Goal: Transaction & Acquisition: Purchase product/service

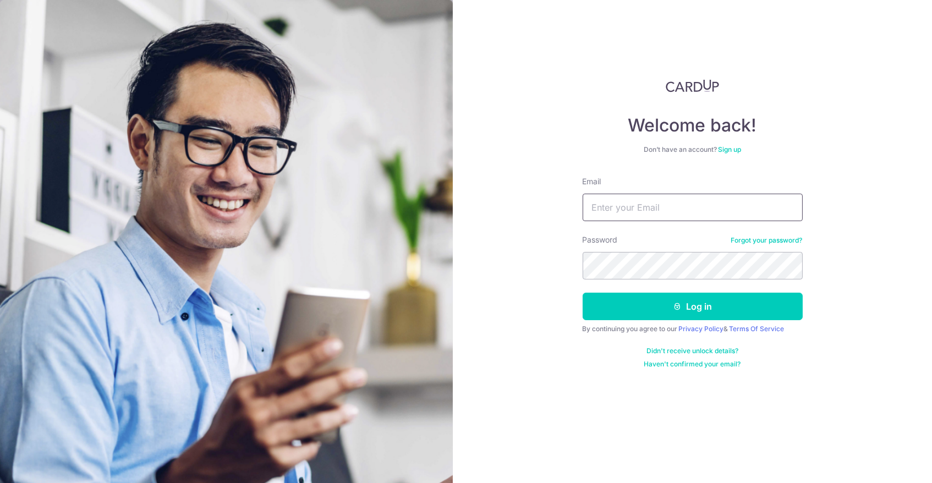
type input "[EMAIL_ADDRESS][DOMAIN_NAME]"
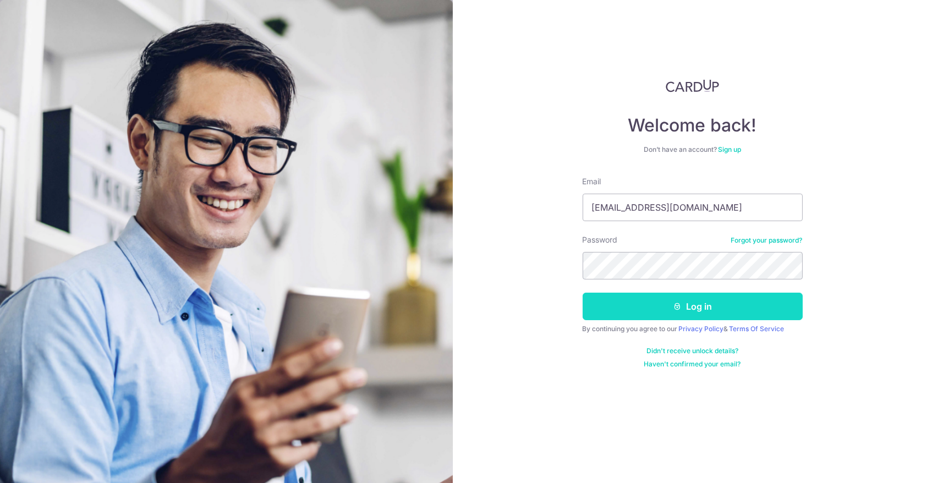
click at [684, 299] on button "Log in" at bounding box center [692, 306] width 220 height 27
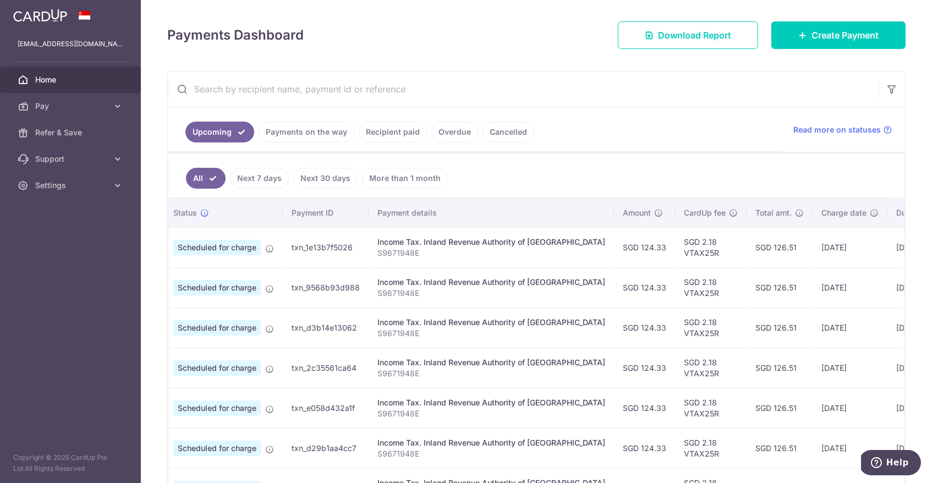
scroll to position [138, 0]
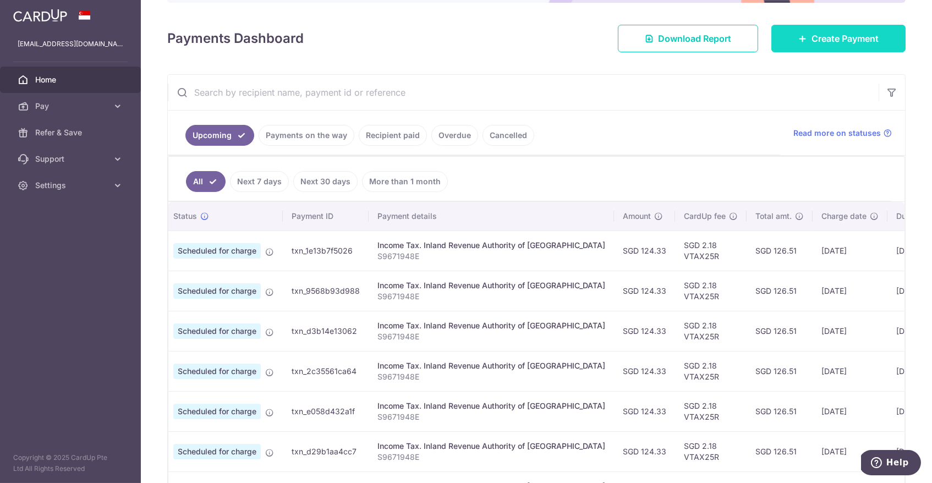
click at [786, 32] on link "Create Payment" at bounding box center [838, 38] width 134 height 27
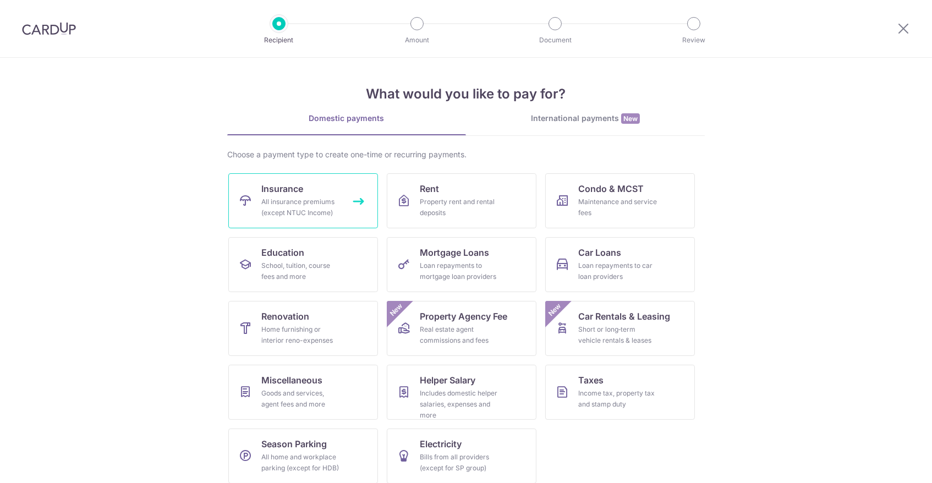
click at [337, 179] on link "Insurance All insurance premiums (except NTUC Income)" at bounding box center [303, 200] width 150 height 55
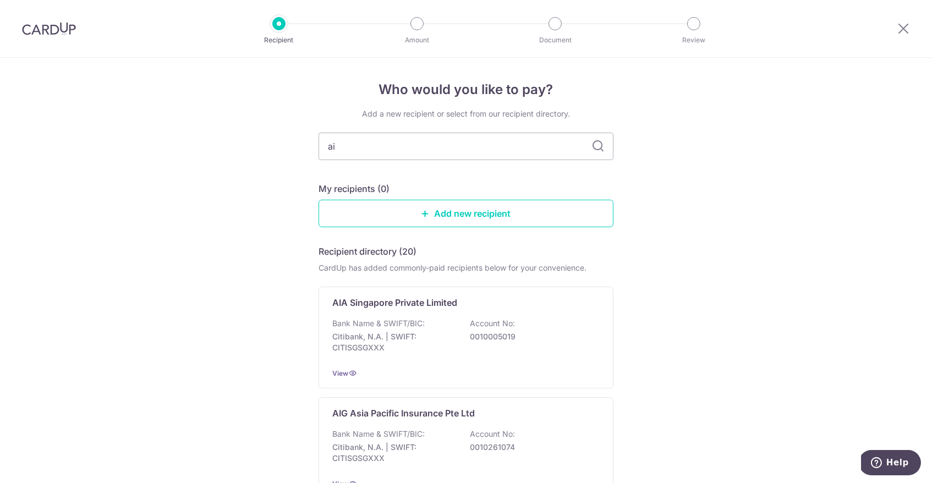
type input "aia"
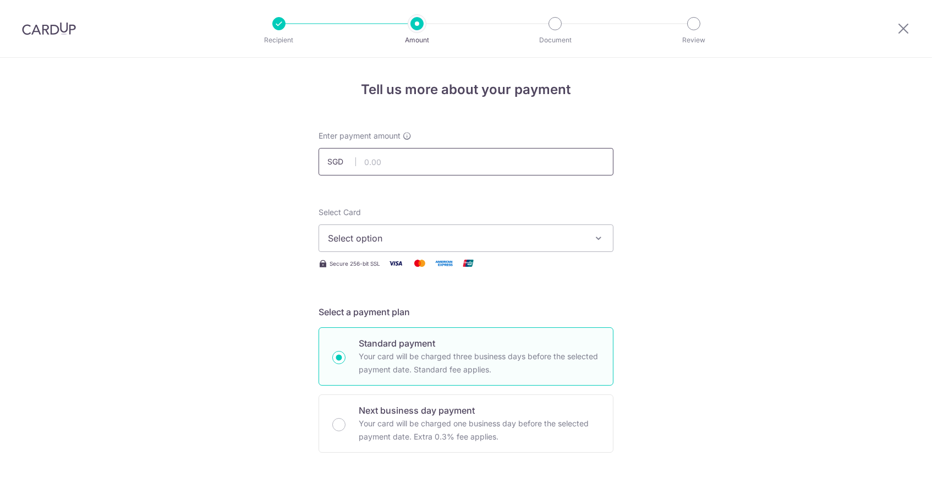
click at [454, 156] on input "text" at bounding box center [465, 161] width 295 height 27
type input "522.75"
click at [440, 225] on button "Select option" at bounding box center [465, 237] width 295 height 27
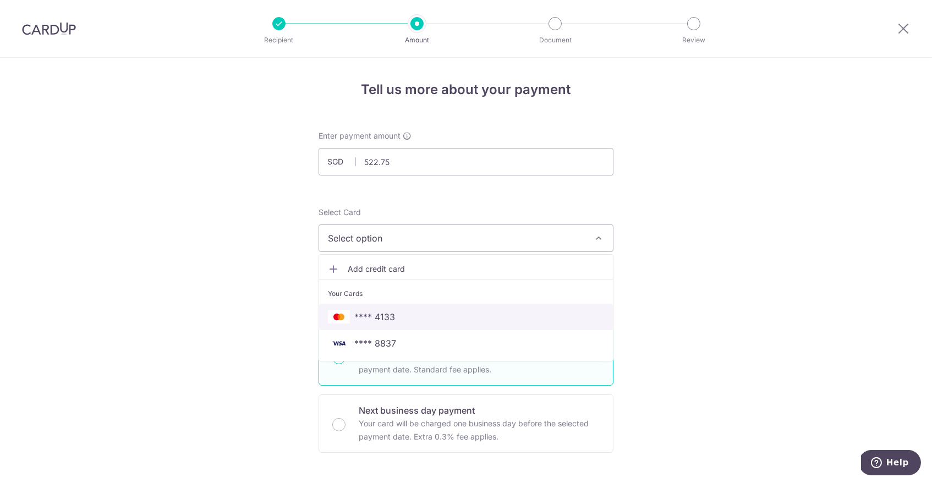
click at [431, 317] on span "**** 4133" at bounding box center [466, 316] width 276 height 13
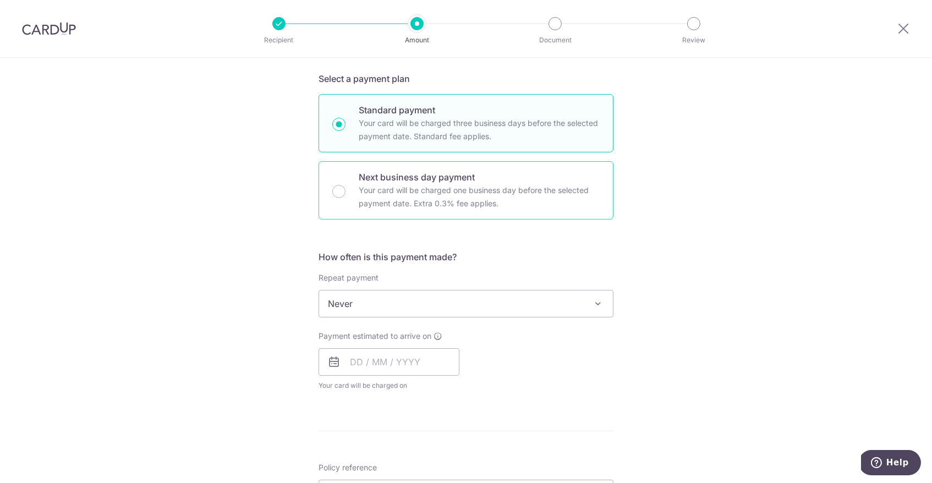
scroll to position [261, 0]
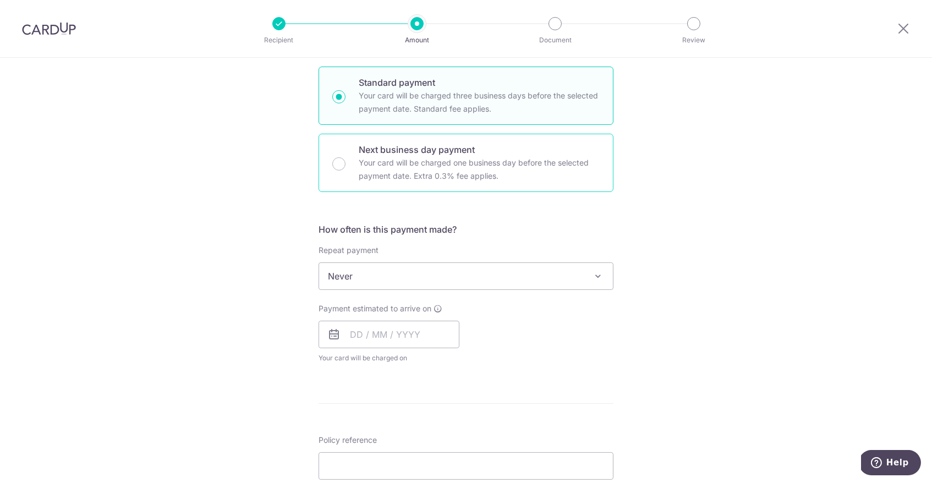
click at [388, 169] on p "Your card will be charged one business day before the selected payment date. Ex…" at bounding box center [479, 169] width 241 height 26
click at [345, 169] on input "Next business day payment Your card will be charged one business day before the…" at bounding box center [338, 163] width 13 height 13
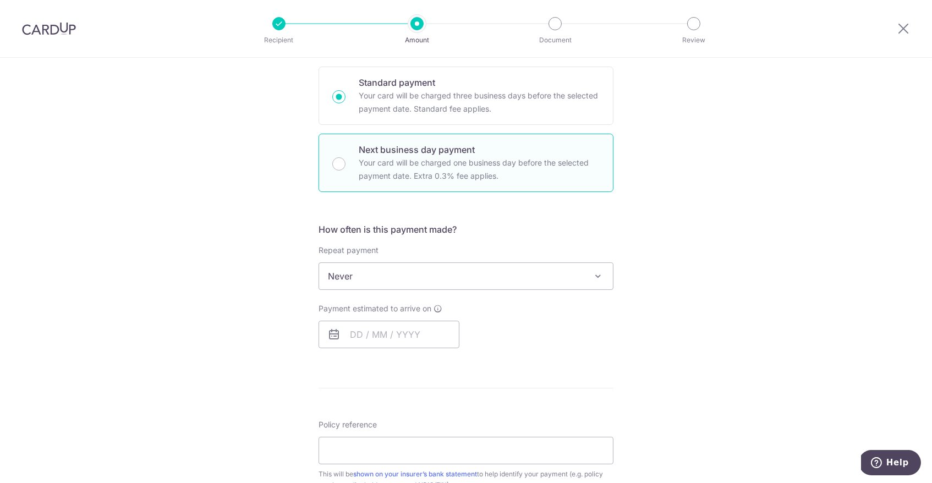
radio input "false"
radio input "true"
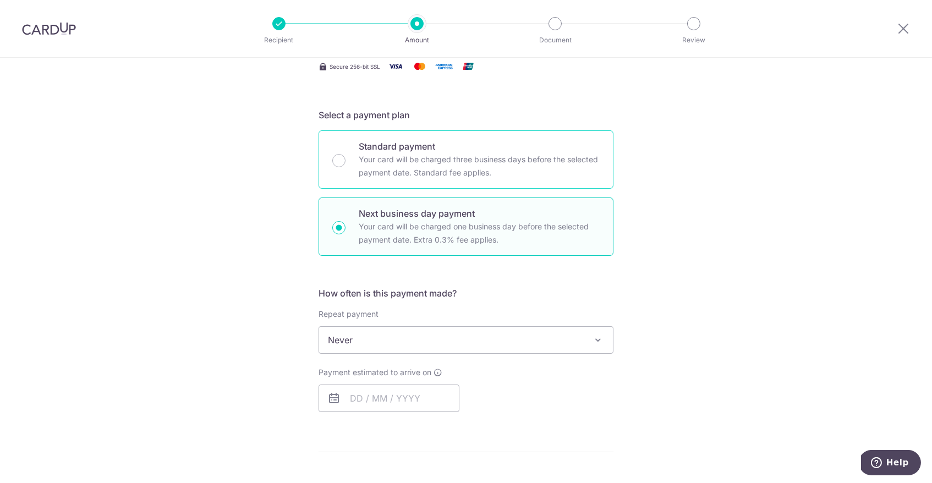
click at [351, 169] on div "Standard payment Your card will be charged three business days before the selec…" at bounding box center [465, 159] width 295 height 58
radio input "true"
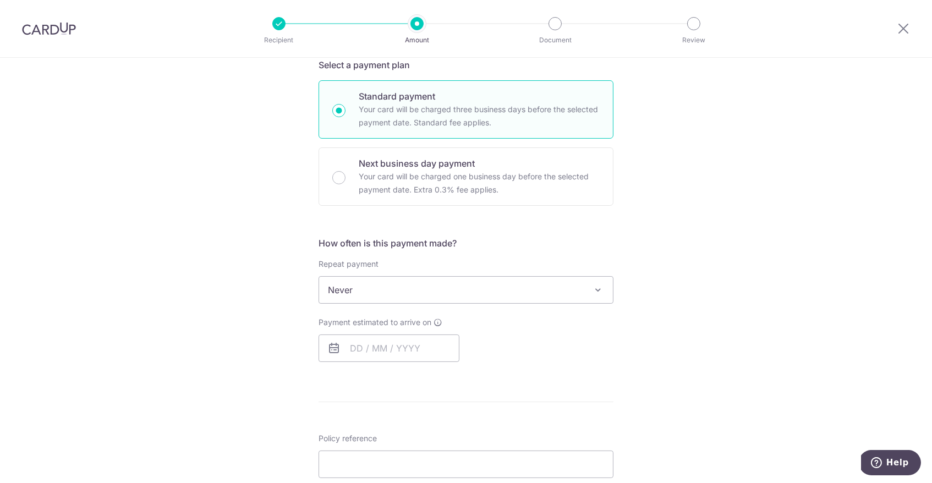
scroll to position [257, 0]
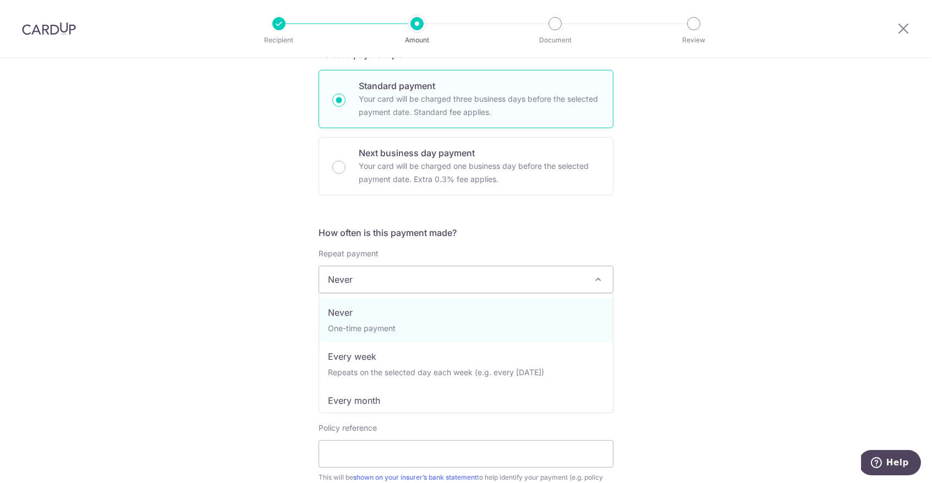
click at [380, 283] on span "Never" at bounding box center [466, 279] width 294 height 26
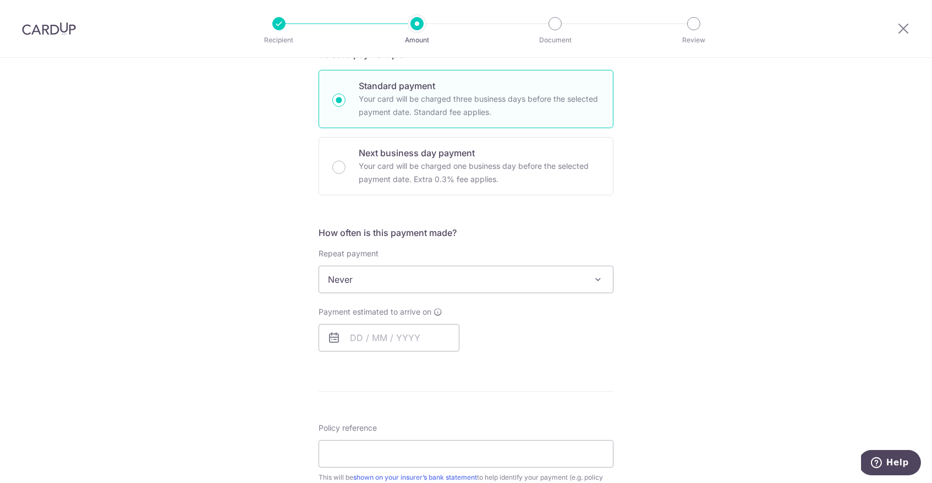
click at [254, 321] on div "Tell us more about your payment Enter payment amount SGD 522.75 522.75 Select C…" at bounding box center [466, 316] width 932 height 1033
click at [376, 327] on input "text" at bounding box center [388, 337] width 141 height 27
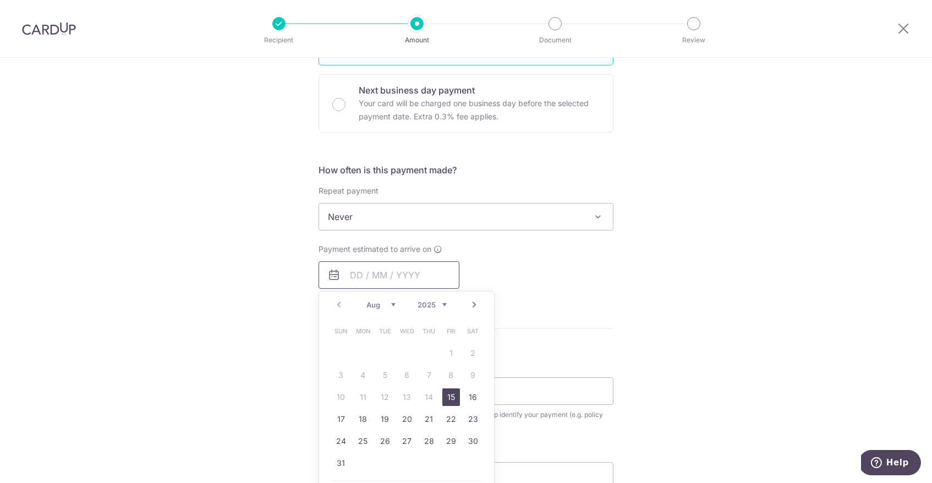
scroll to position [332, 0]
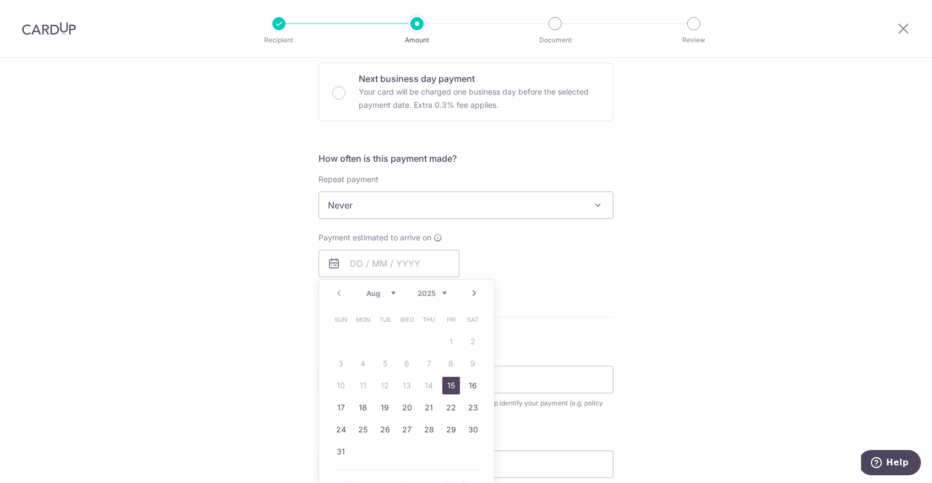
click at [445, 385] on link "15" at bounding box center [451, 386] width 18 height 18
type input "15/08/2025"
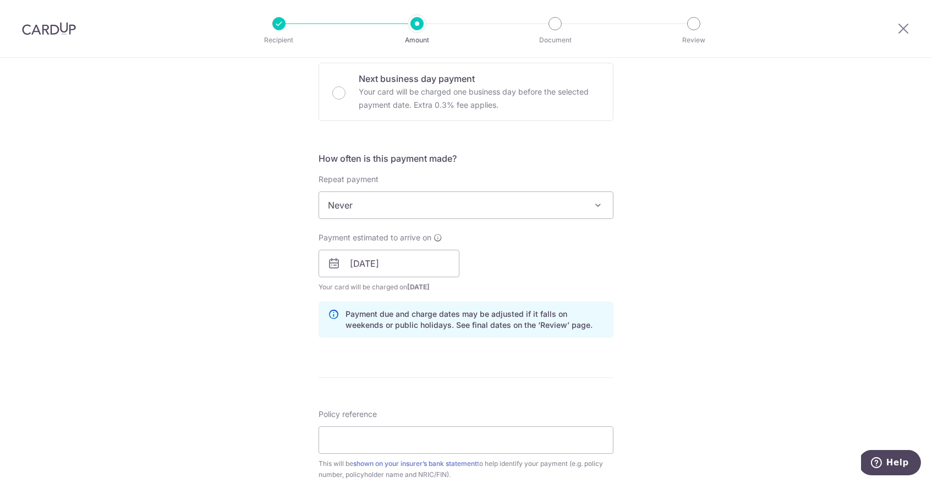
scroll to position [415, 0]
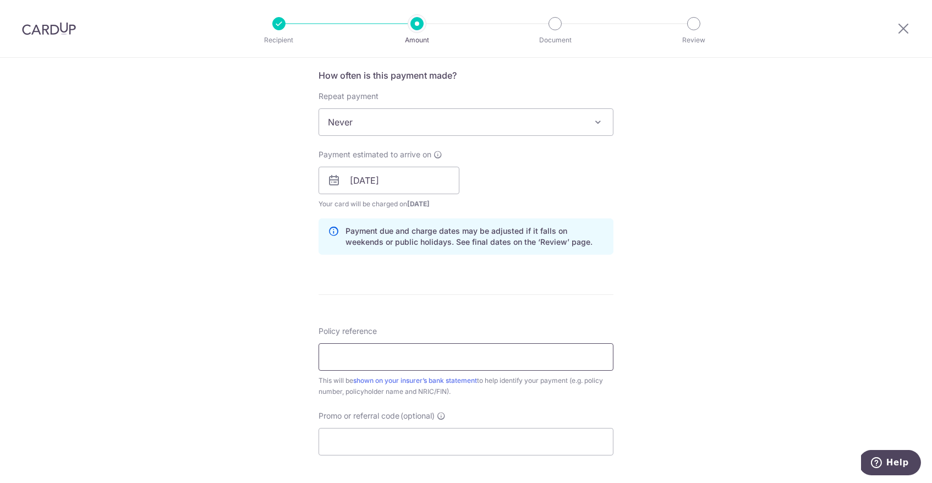
click at [426, 349] on input "Policy reference" at bounding box center [465, 356] width 295 height 27
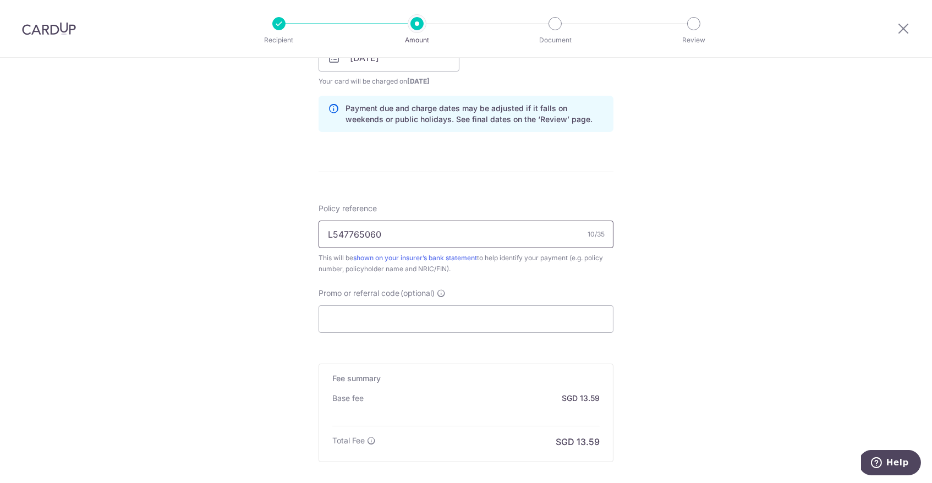
scroll to position [627, 0]
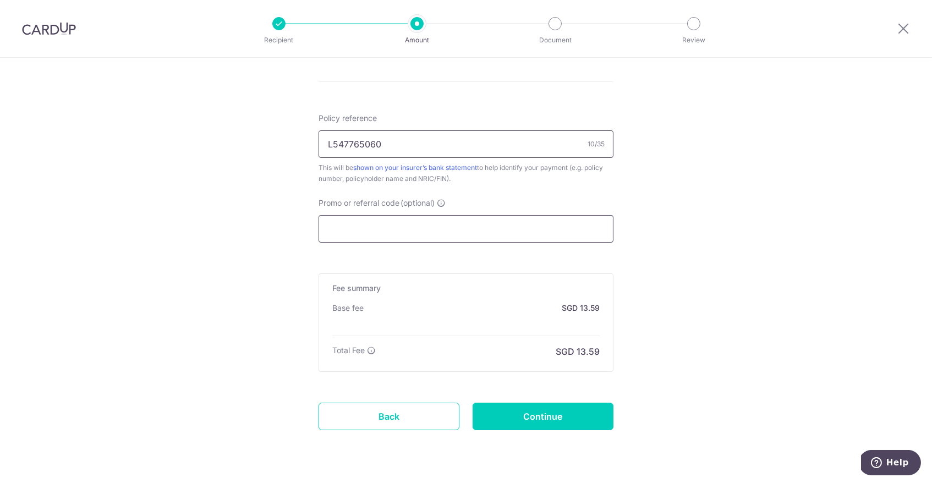
type input "L547765060"
click at [473, 229] on input "Promo or referral code (optional)" at bounding box center [465, 228] width 295 height 27
paste input "OFF225"
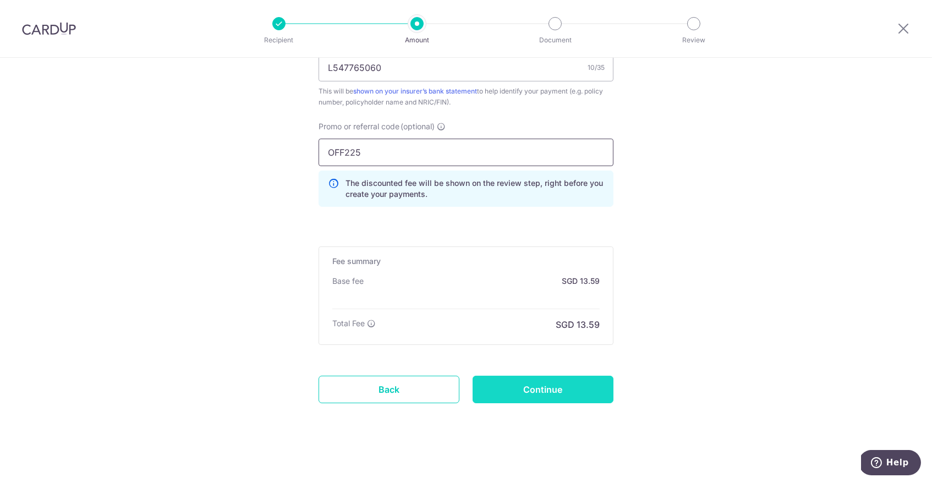
scroll to position [703, 0]
type input "OFF225"
click at [573, 384] on input "Continue" at bounding box center [542, 390] width 141 height 27
type input "Create Schedule"
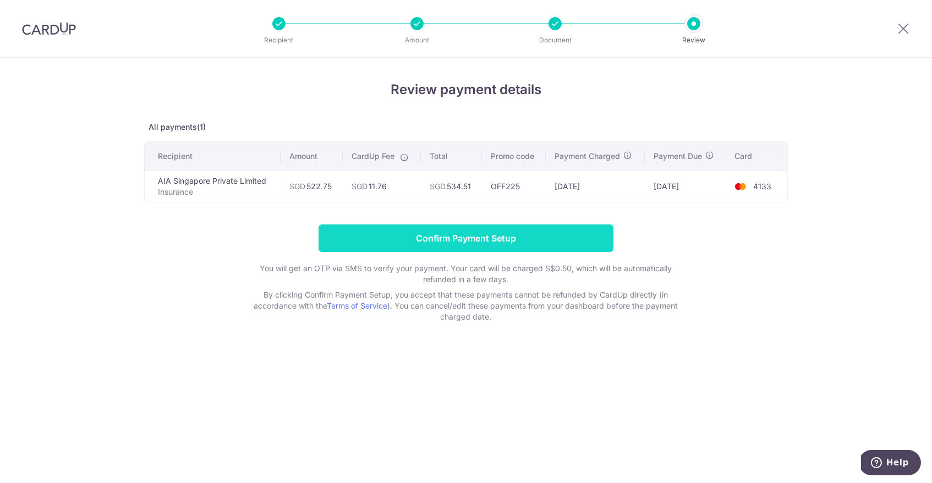
click at [418, 246] on input "Confirm Payment Setup" at bounding box center [465, 237] width 295 height 27
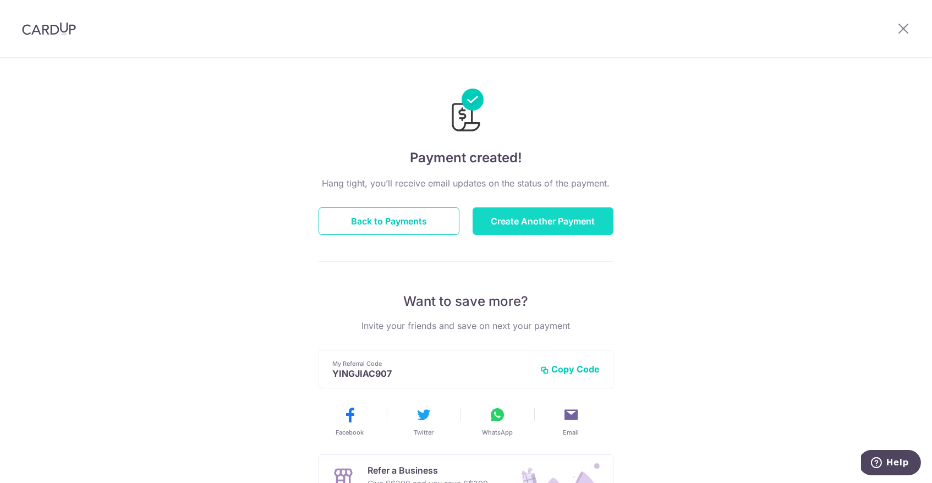
click at [479, 222] on button "Create Another Payment" at bounding box center [542, 220] width 141 height 27
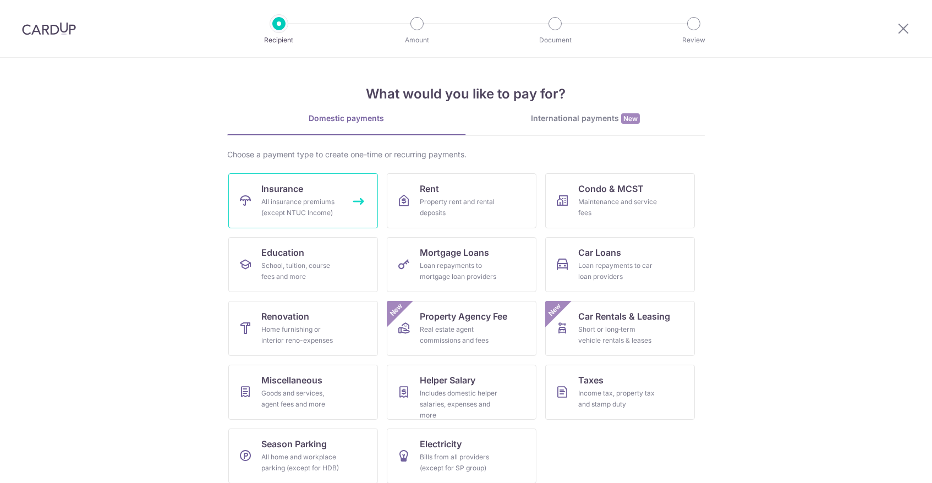
click at [304, 202] on div "All insurance premiums (except NTUC Income)" at bounding box center [300, 207] width 79 height 22
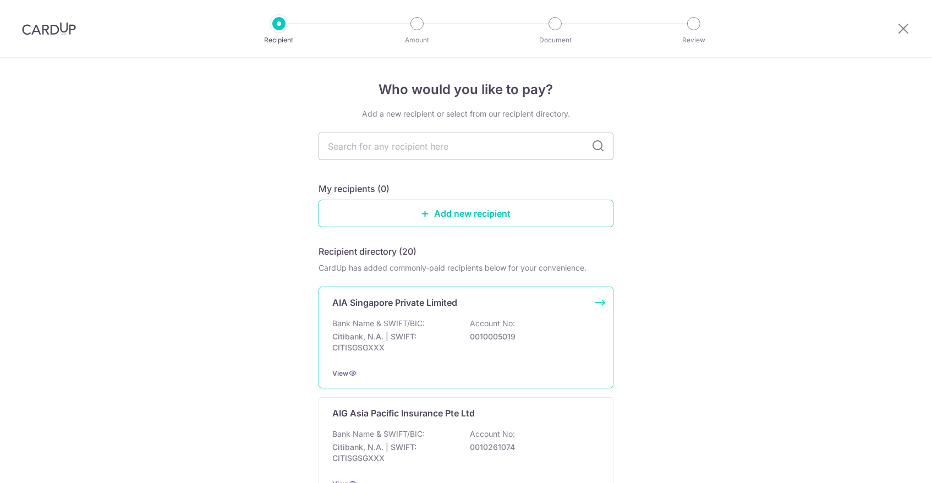
click at [376, 301] on p "AIA Singapore Private Limited" at bounding box center [394, 302] width 125 height 13
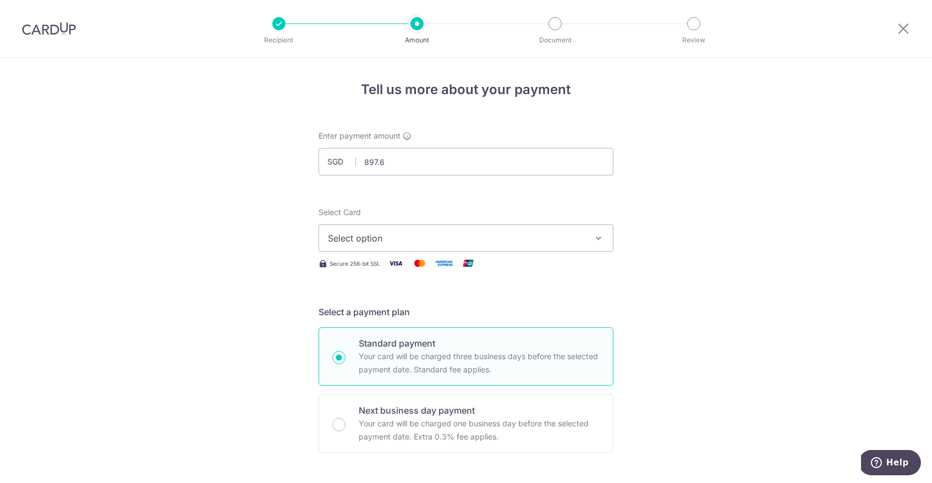
type input "897.60"
click at [392, 245] on button "Select option" at bounding box center [465, 237] width 295 height 27
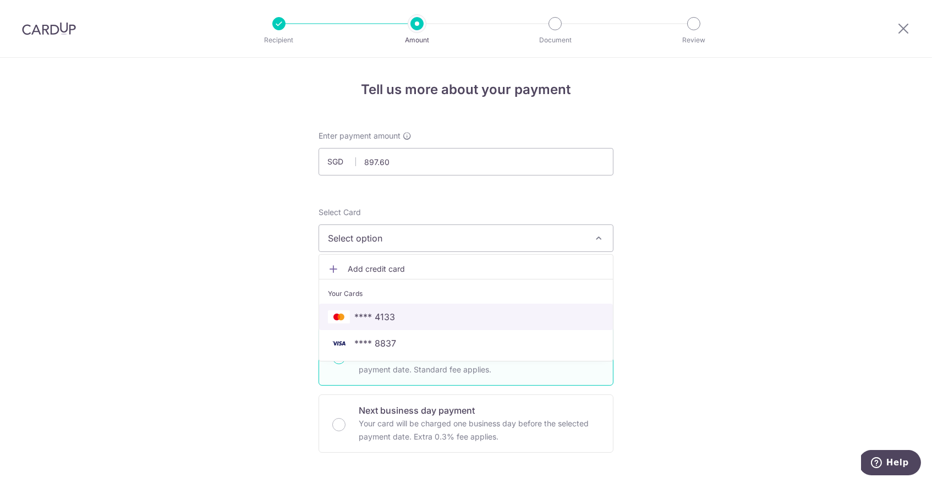
click at [390, 316] on span "**** 4133" at bounding box center [374, 316] width 41 height 13
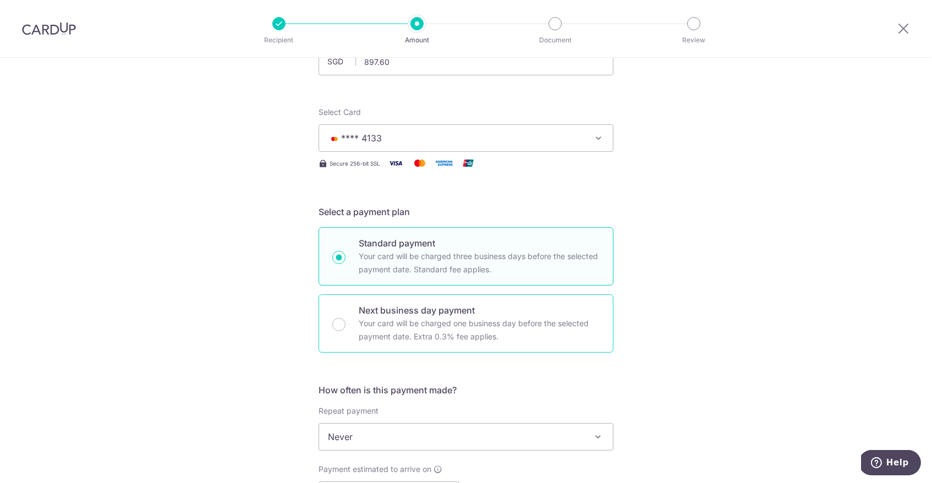
scroll to position [177, 0]
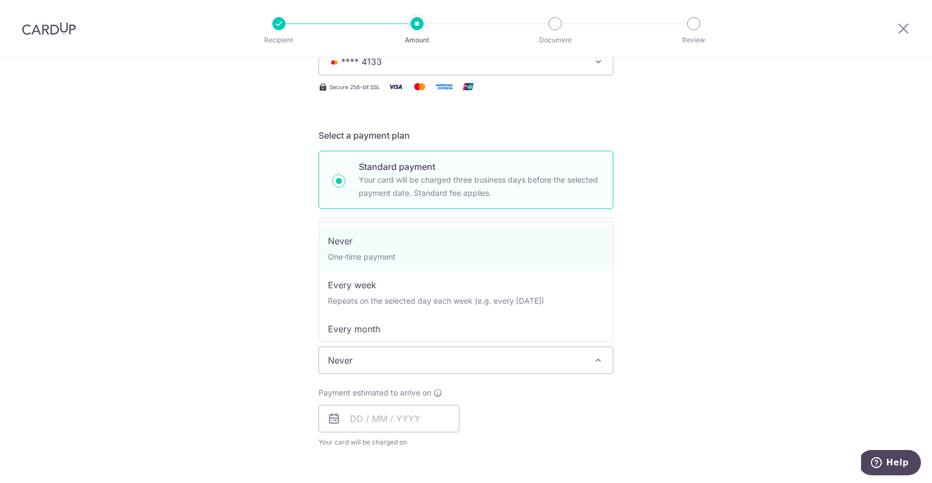
click at [401, 358] on span "Never" at bounding box center [466, 360] width 294 height 26
click at [269, 378] on div "Tell us more about your payment Enter payment amount SGD 897.60 897.60 Select C…" at bounding box center [466, 378] width 932 height 995
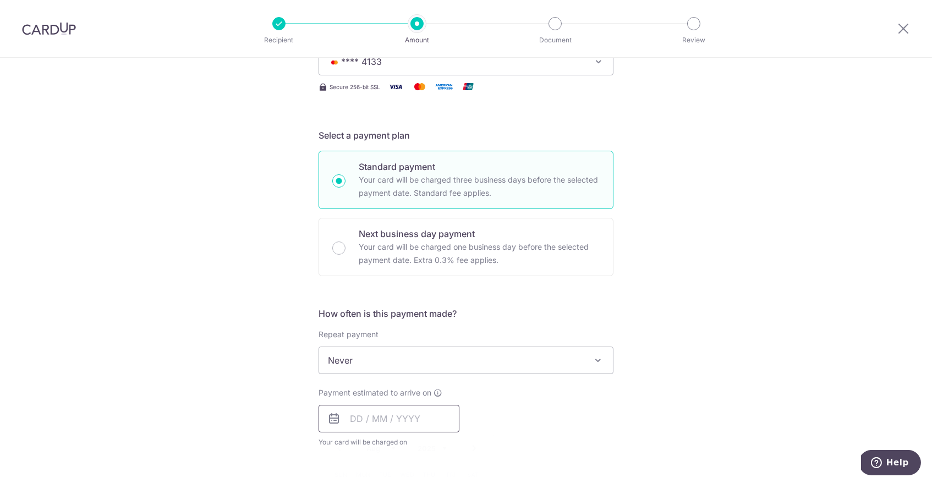
click at [382, 411] on input "text" at bounding box center [388, 418] width 141 height 27
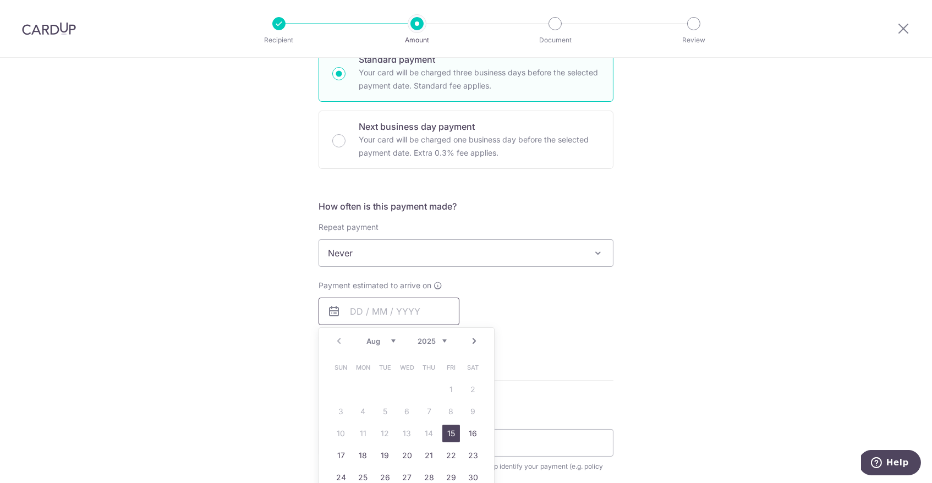
scroll to position [324, 0]
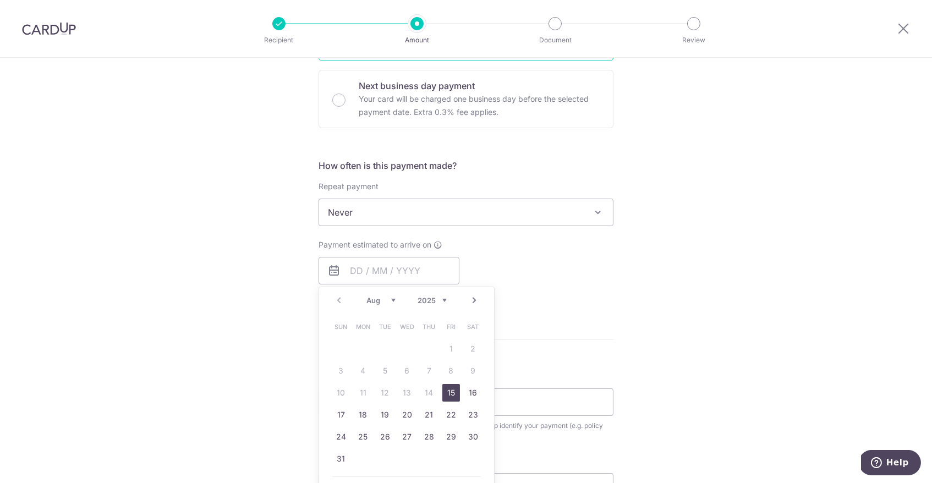
click at [449, 390] on link "15" at bounding box center [451, 393] width 18 height 18
type input "[DATE]"
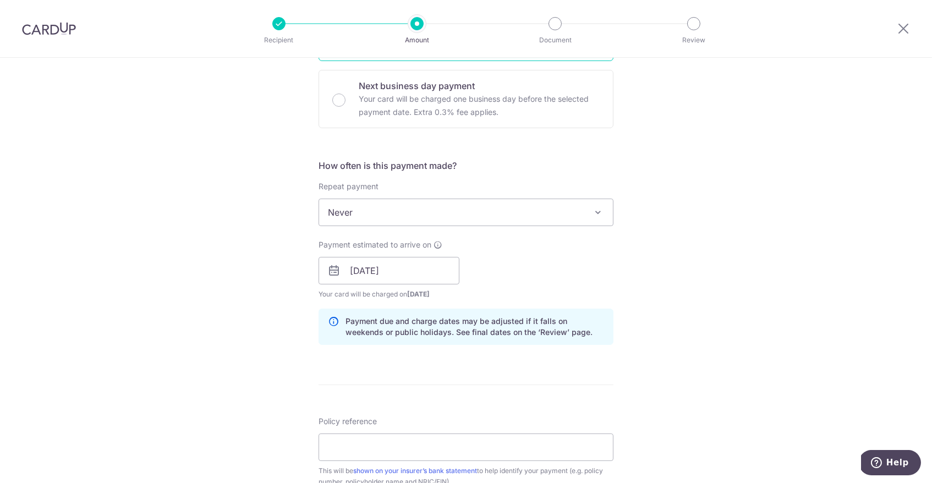
click at [425, 400] on form "Enter payment amount SGD 897.60 897.60 Select Card **** 4133 Add credit card Yo…" at bounding box center [465, 264] width 295 height 916
click at [420, 442] on input "Policy reference" at bounding box center [465, 446] width 295 height 27
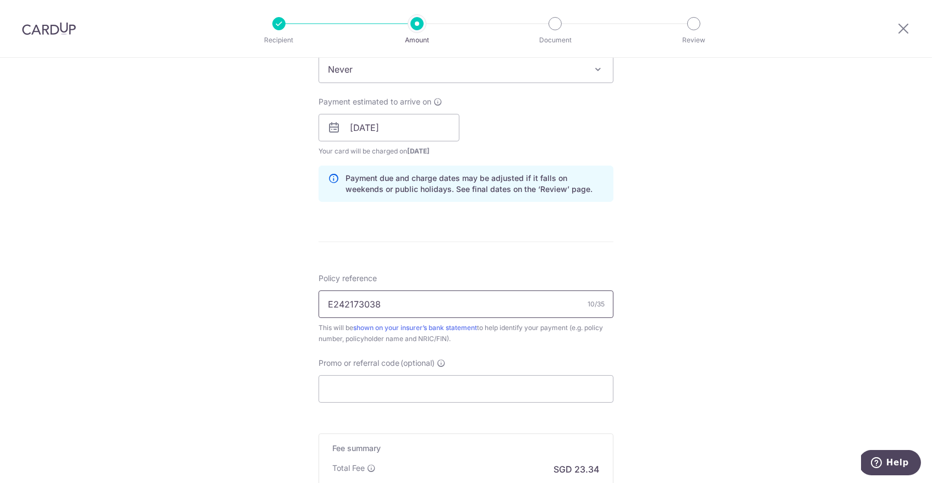
scroll to position [489, 0]
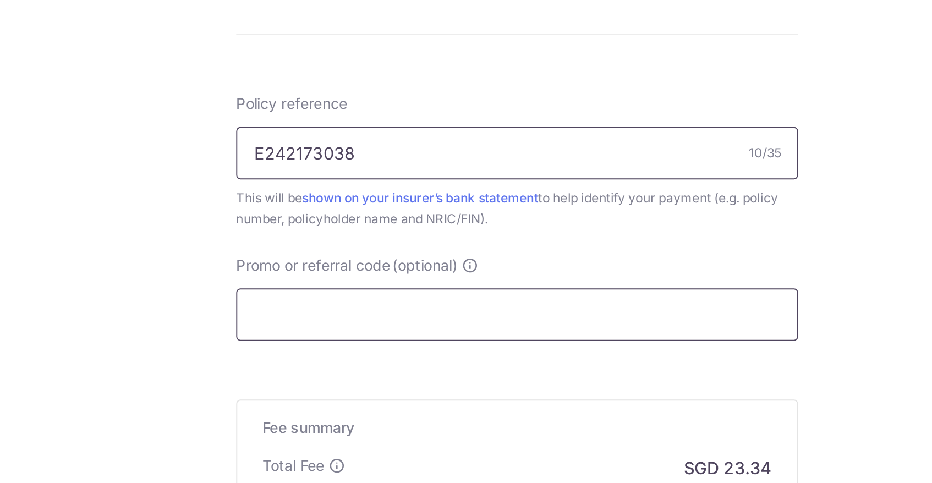
type input "E242173038"
click at [318, 314] on input "Promo or referral code (optional)" at bounding box center [465, 327] width 295 height 27
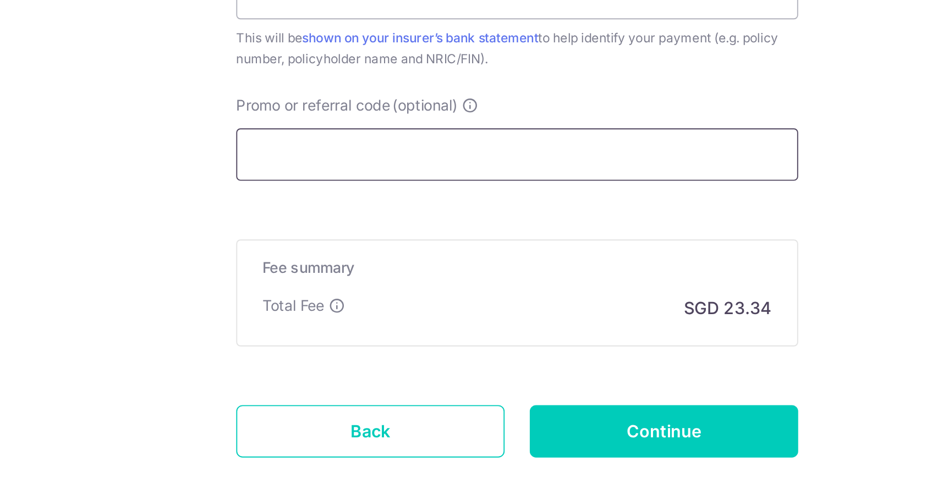
scroll to position [612, 0]
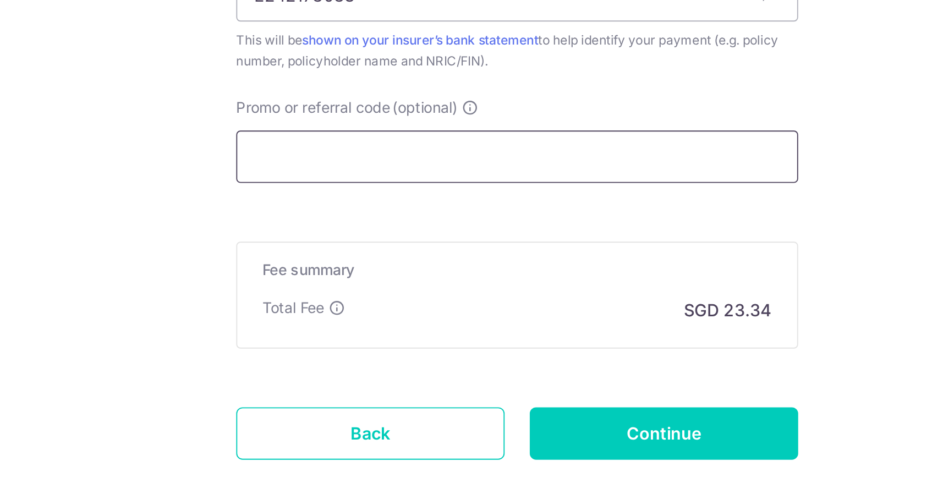
paste input "OFF225"
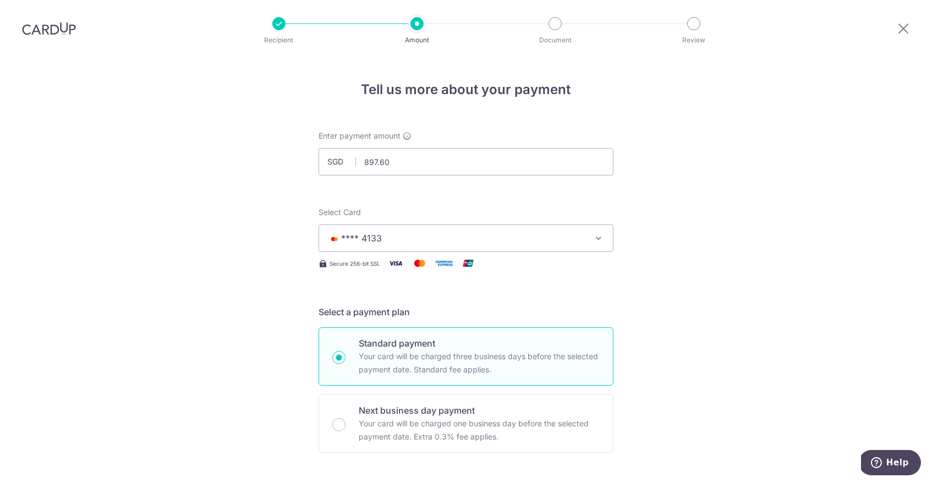
scroll to position [0, 0]
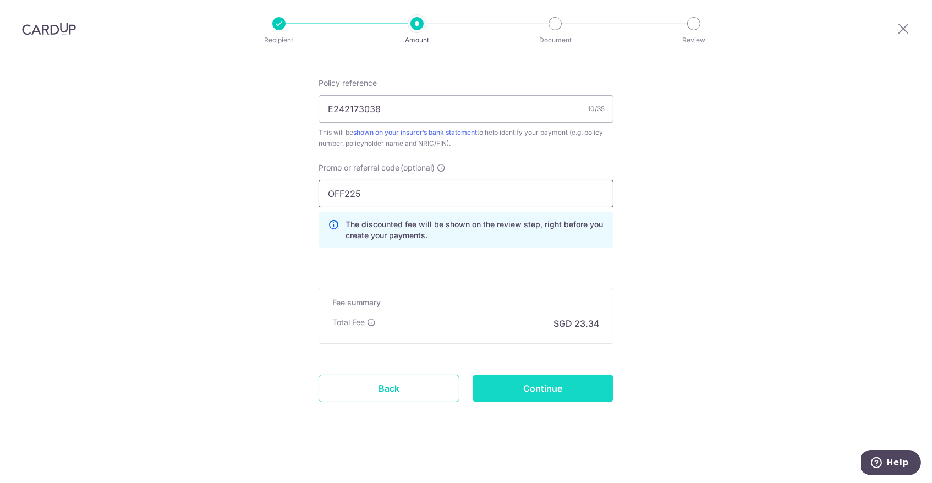
type input "OFF225"
click at [522, 384] on input "Continue" at bounding box center [542, 389] width 141 height 27
type input "Create Schedule"
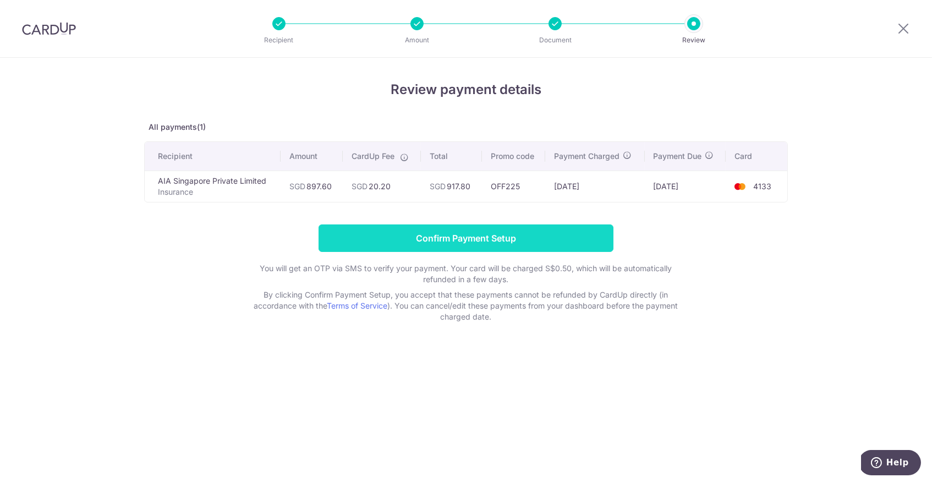
click at [387, 238] on input "Confirm Payment Setup" at bounding box center [465, 237] width 295 height 27
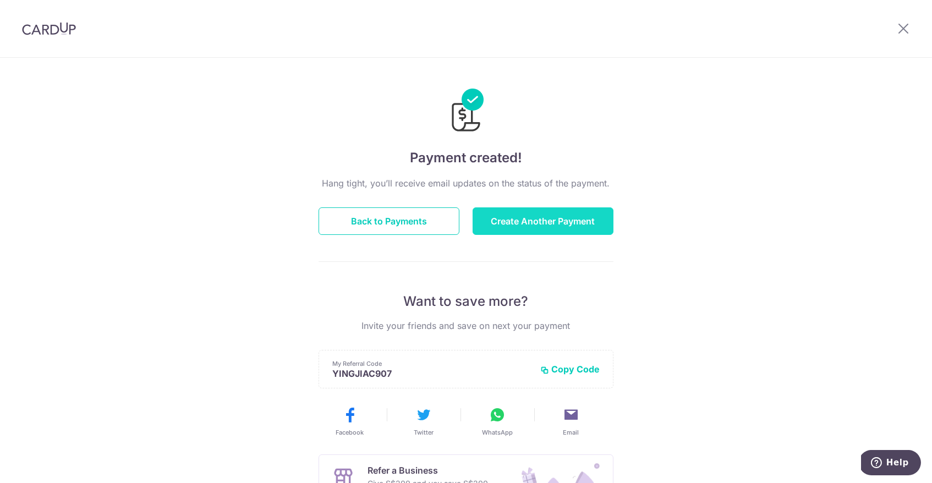
click at [552, 224] on button "Create Another Payment" at bounding box center [542, 220] width 141 height 27
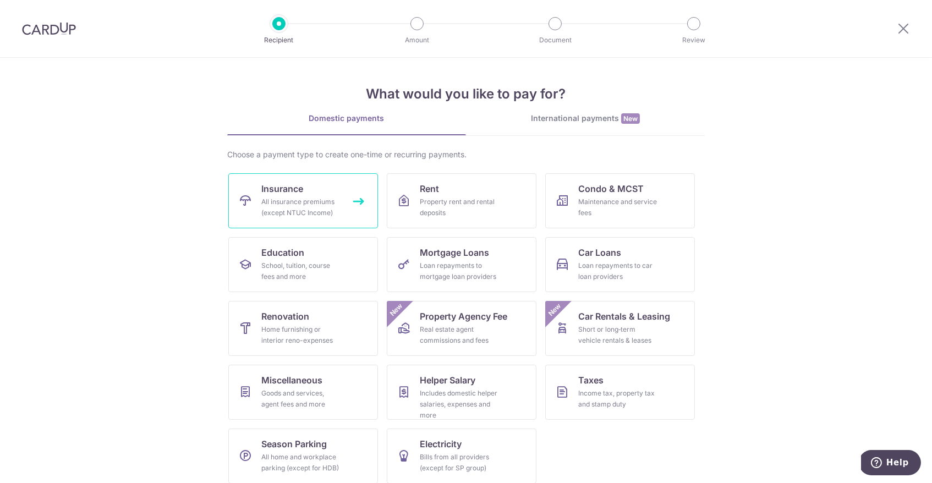
click at [312, 208] on div "All insurance premiums (except NTUC Income)" at bounding box center [300, 207] width 79 height 22
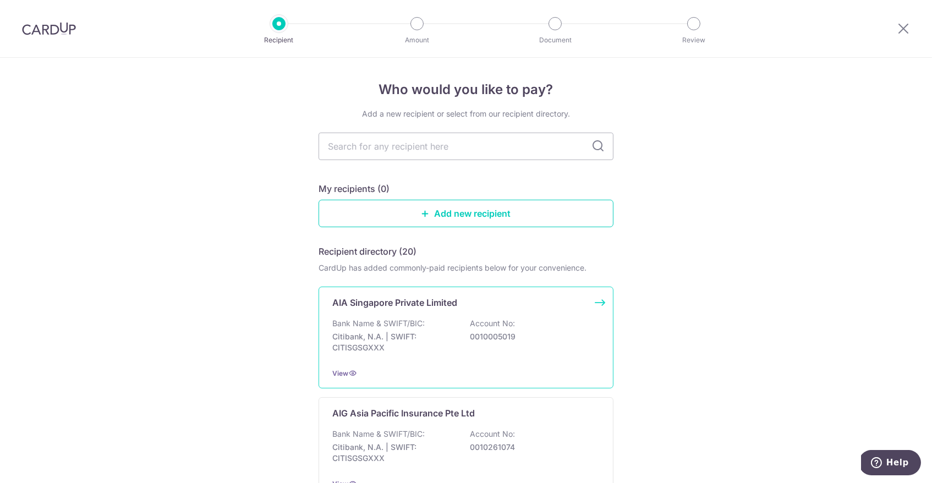
click at [393, 313] on div "AIA Singapore Private Limited Bank Name & SWIFT/BIC: Citibank, N.A. | SWIFT: CI…" at bounding box center [465, 338] width 295 height 102
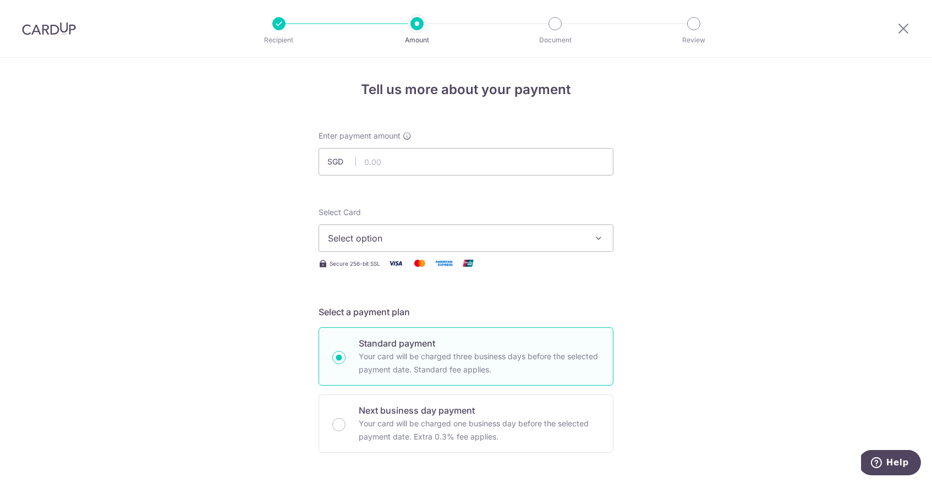
scroll to position [9, 0]
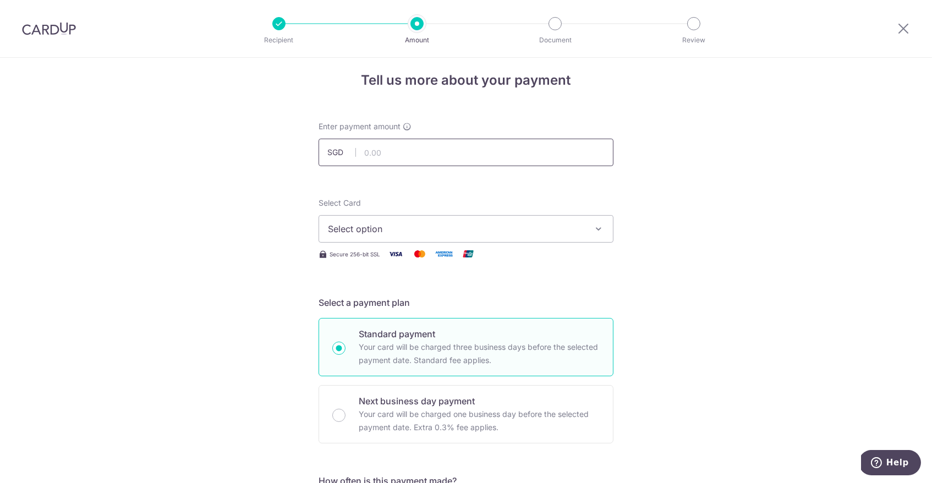
click at [382, 157] on input "text" at bounding box center [465, 152] width 295 height 27
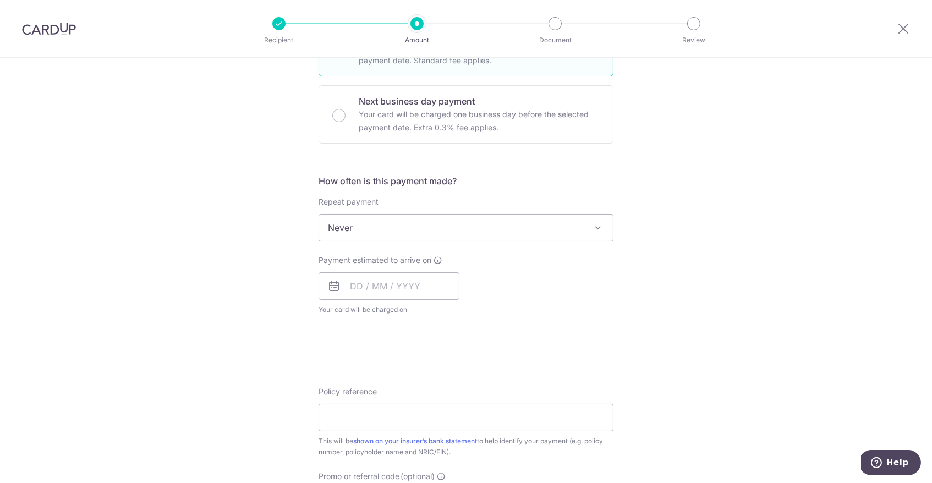
scroll to position [317, 0]
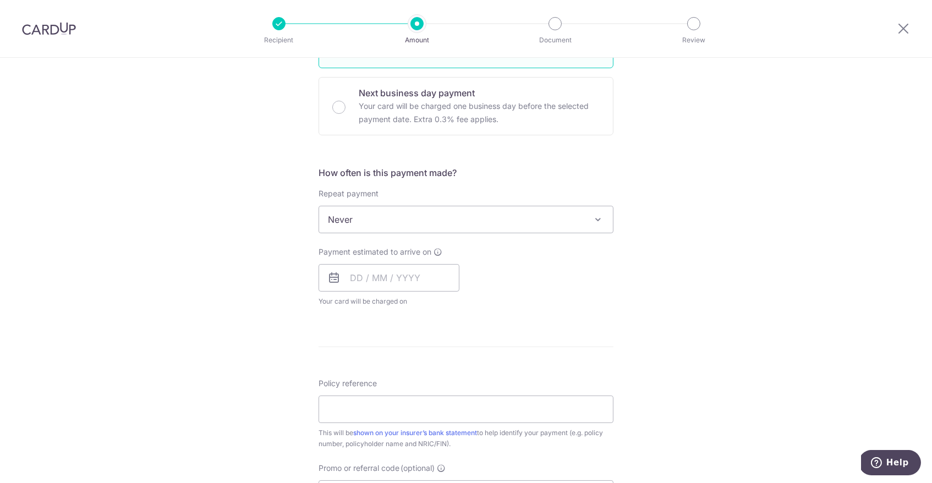
type input "271.30"
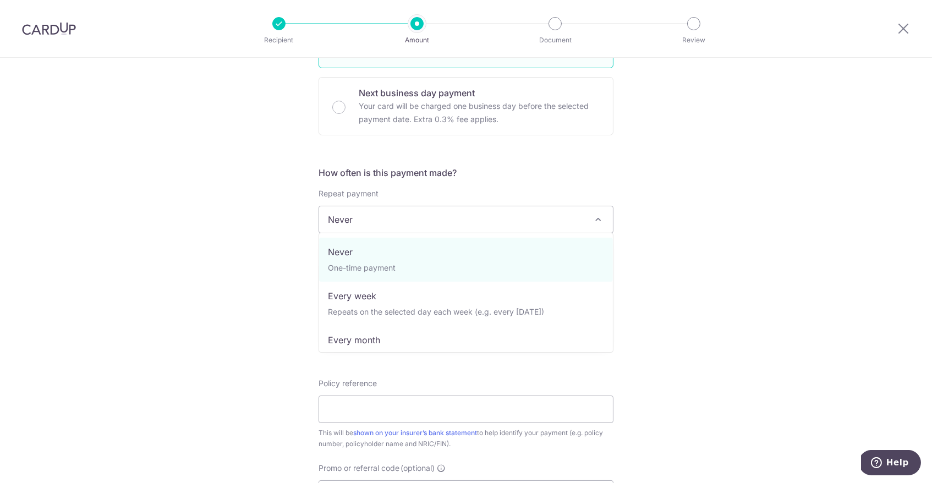
click at [404, 225] on span "Never" at bounding box center [466, 219] width 294 height 26
select select "3"
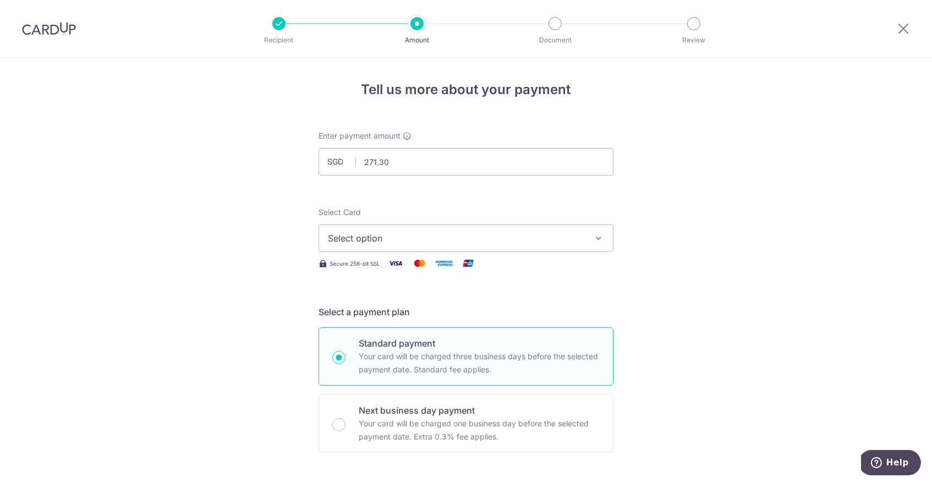
scroll to position [0, 0]
click at [434, 224] on button "Select option" at bounding box center [465, 237] width 295 height 27
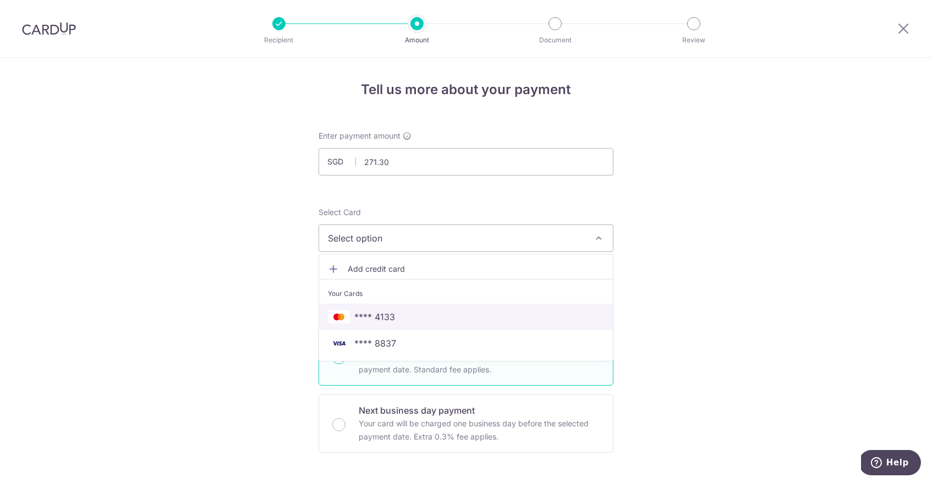
click at [416, 307] on link "**** 4133" at bounding box center [466, 317] width 294 height 26
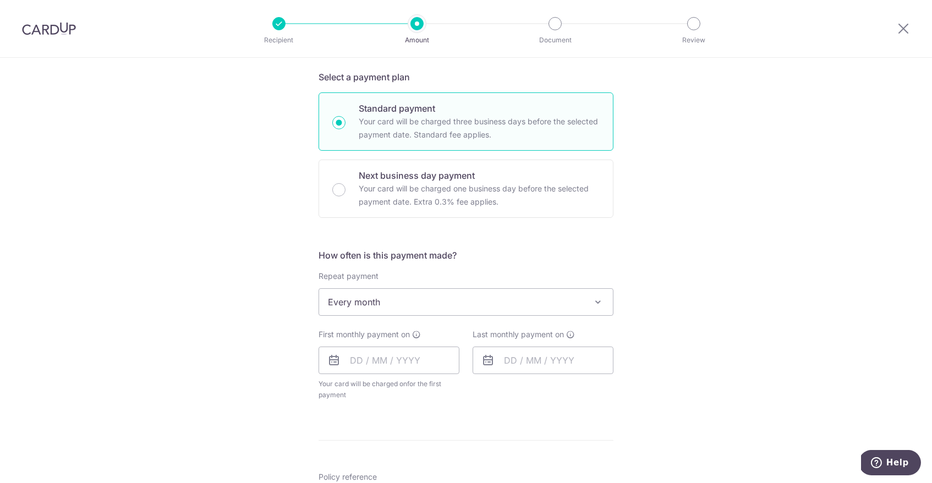
scroll to position [380, 0]
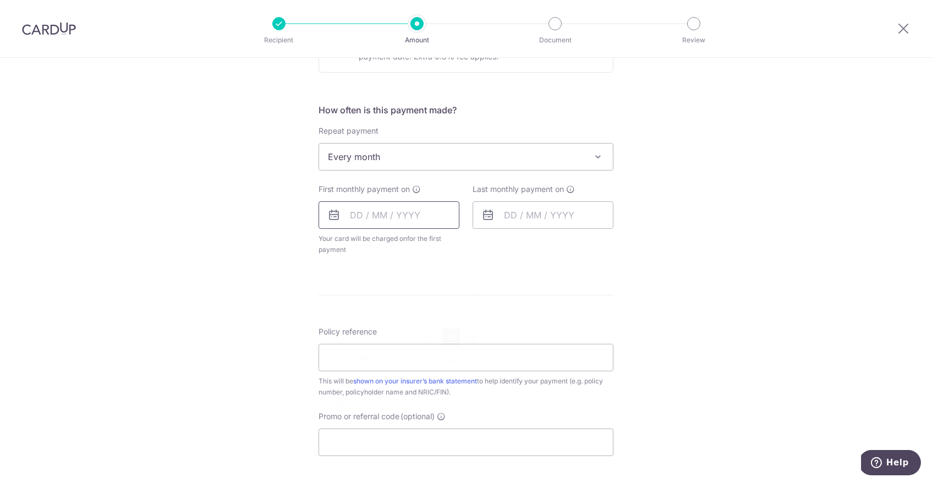
click at [354, 214] on input "text" at bounding box center [388, 214] width 141 height 27
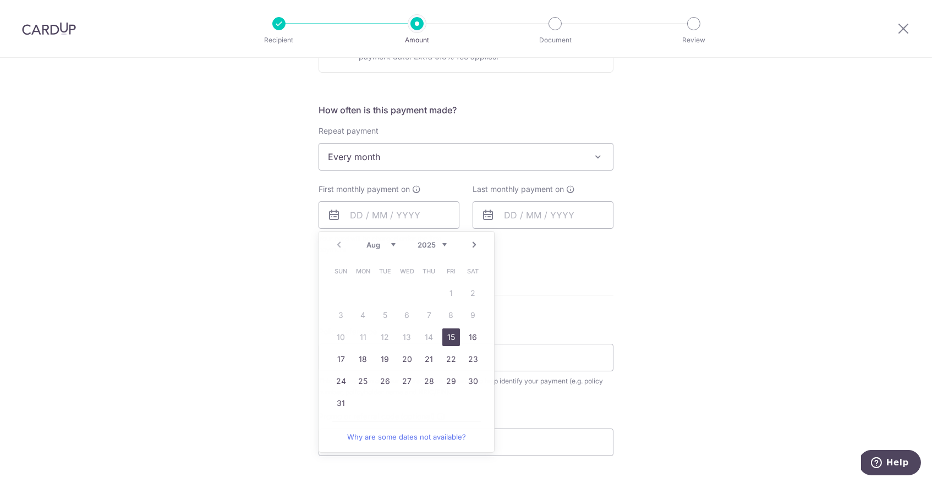
click at [291, 257] on div "Tell us more about your payment Enter payment amount SGD 271.30 271.30 Select C…" at bounding box center [466, 181] width 932 height 1006
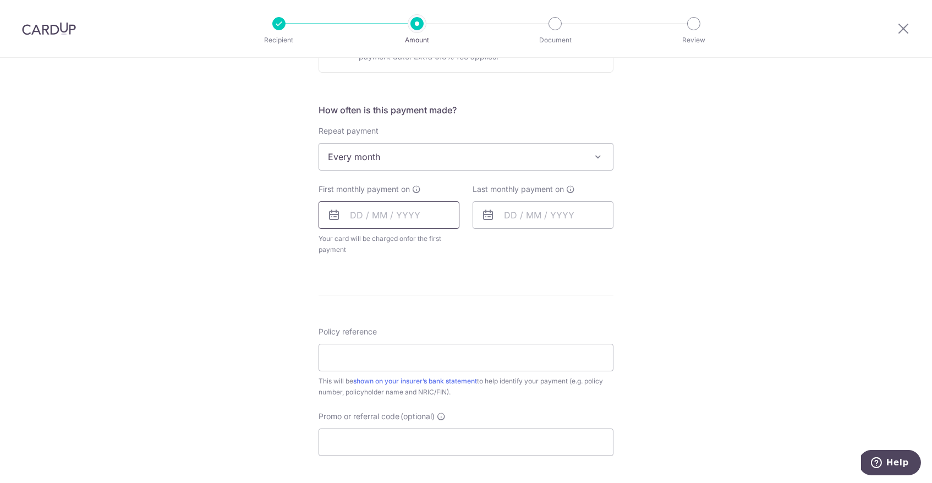
click at [350, 212] on input "text" at bounding box center [388, 214] width 141 height 27
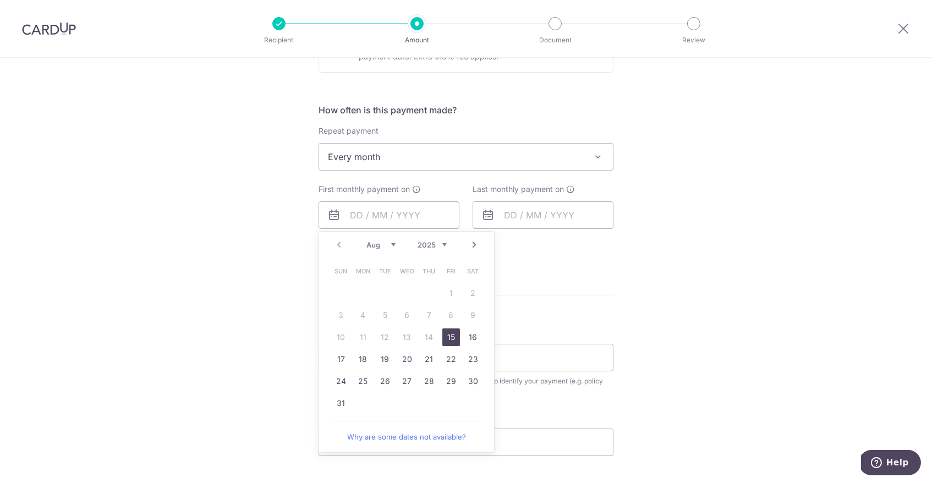
click at [447, 334] on link "15" at bounding box center [451, 337] width 18 height 18
type input "15/08/2025"
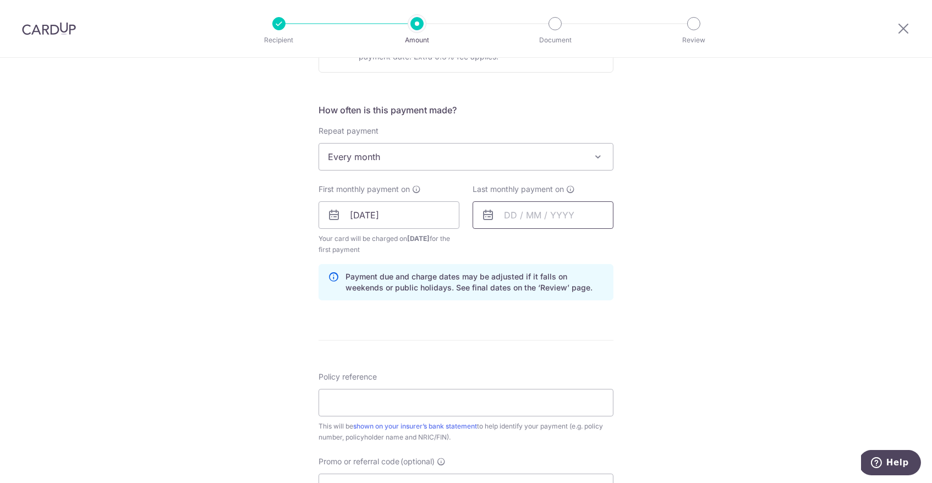
click at [526, 223] on input "text" at bounding box center [542, 214] width 141 height 27
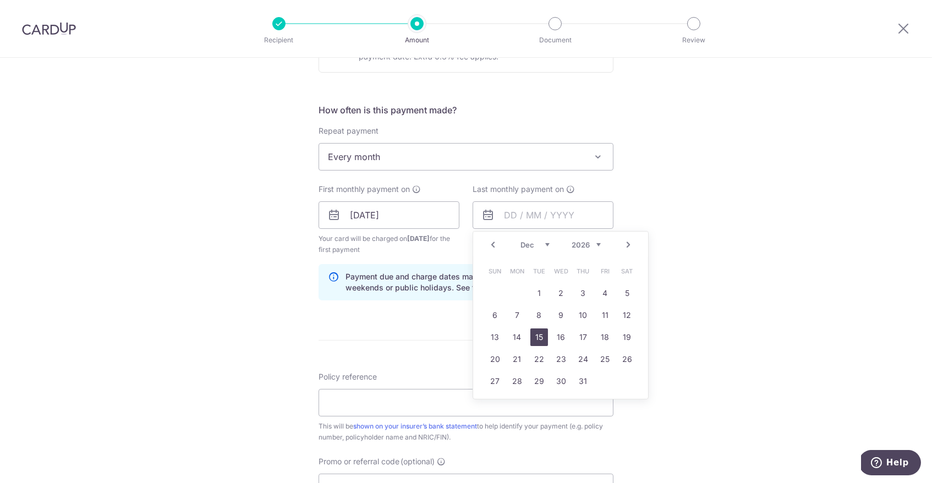
click at [541, 337] on link "15" at bounding box center [539, 337] width 18 height 18
type input "15/12/2026"
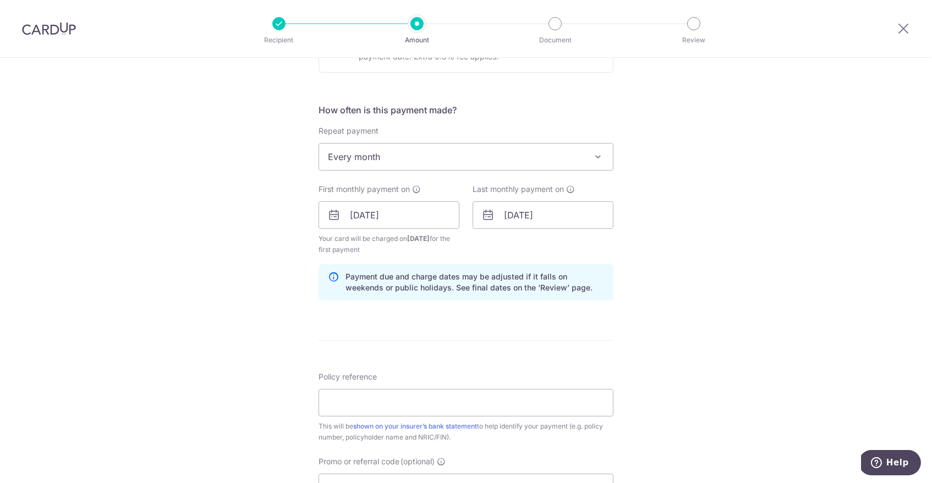
scroll to position [419, 0]
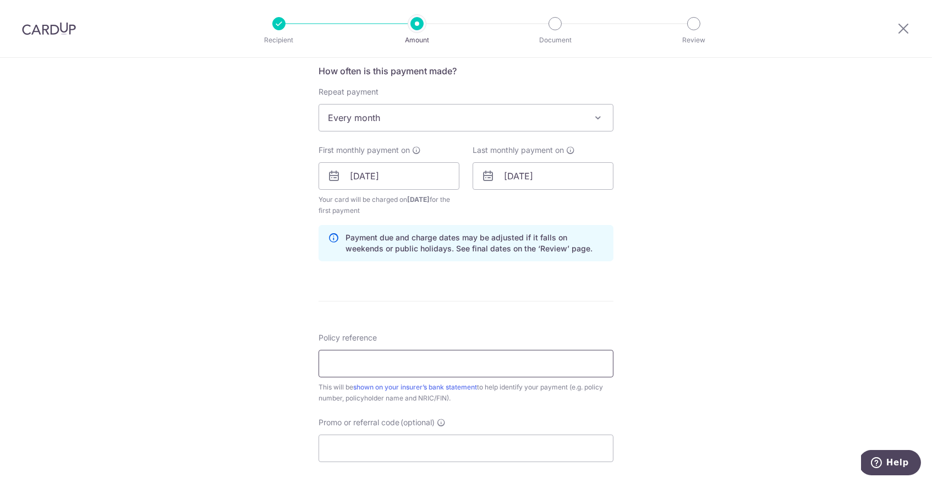
click at [391, 356] on input "Policy reference" at bounding box center [465, 363] width 295 height 27
paste input "OFF225"
type input "OFF225"
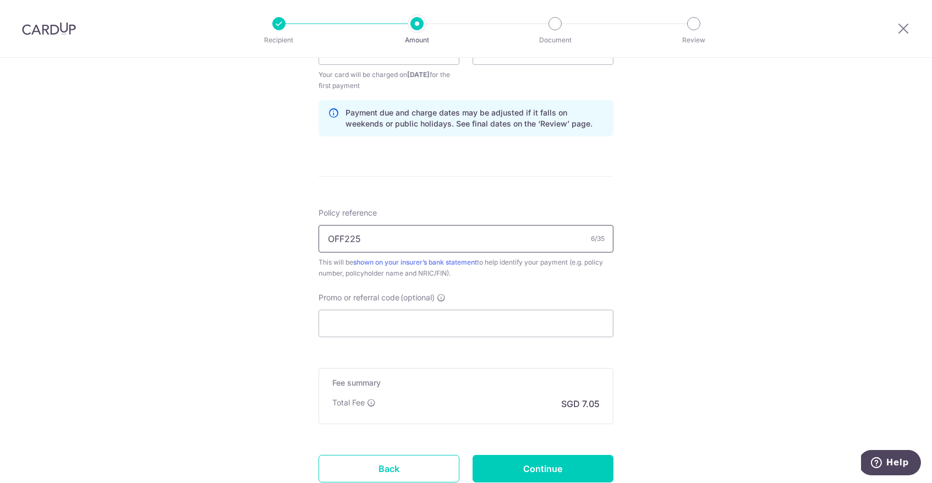
scroll to position [562, 0]
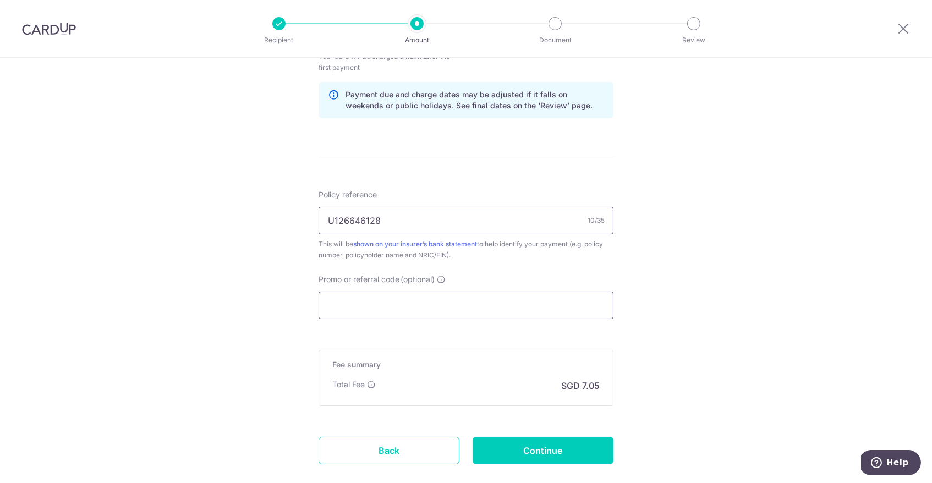
type input "U126646128"
click at [480, 300] on input "Promo or referral code (optional)" at bounding box center [465, 304] width 295 height 27
paste input "OFF225"
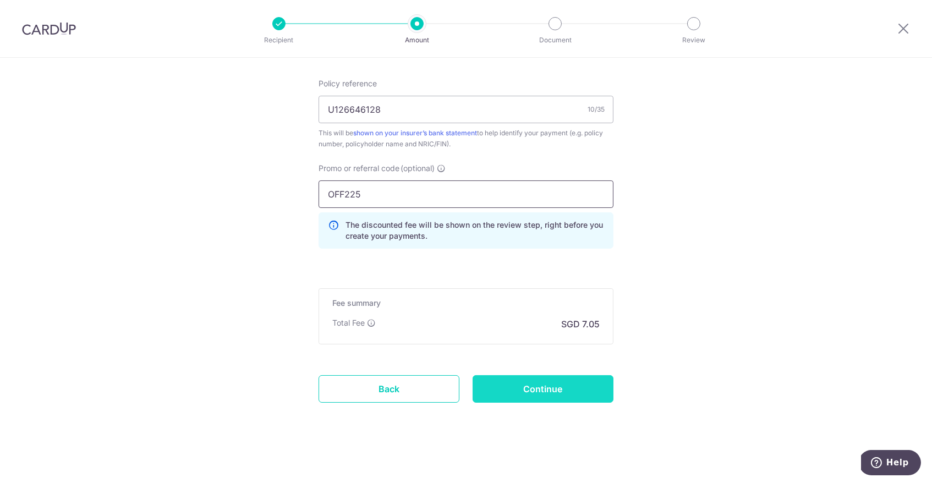
scroll to position [673, 0]
type input "OFF225"
click at [570, 387] on input "Continue" at bounding box center [542, 389] width 141 height 27
type input "Create Schedule"
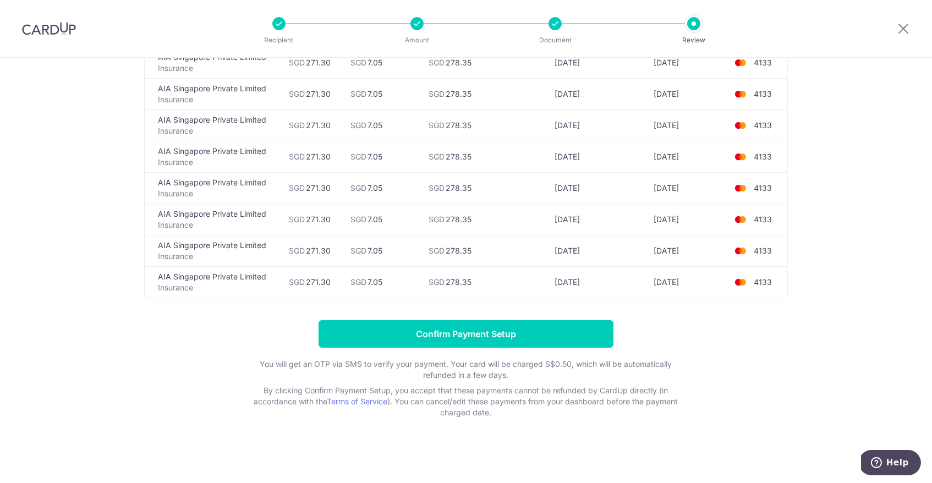
scroll to position [406, 0]
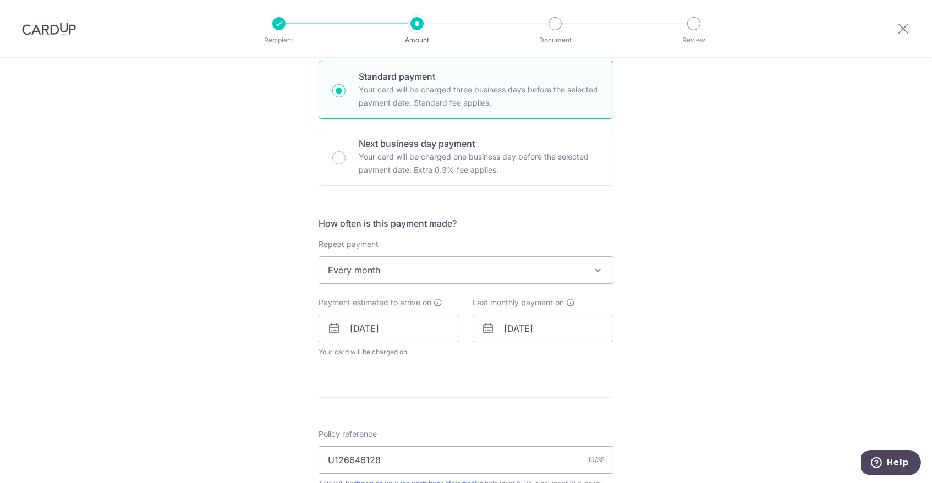
scroll to position [268, 0]
click at [529, 324] on input "15/12/2026" at bounding box center [542, 326] width 141 height 27
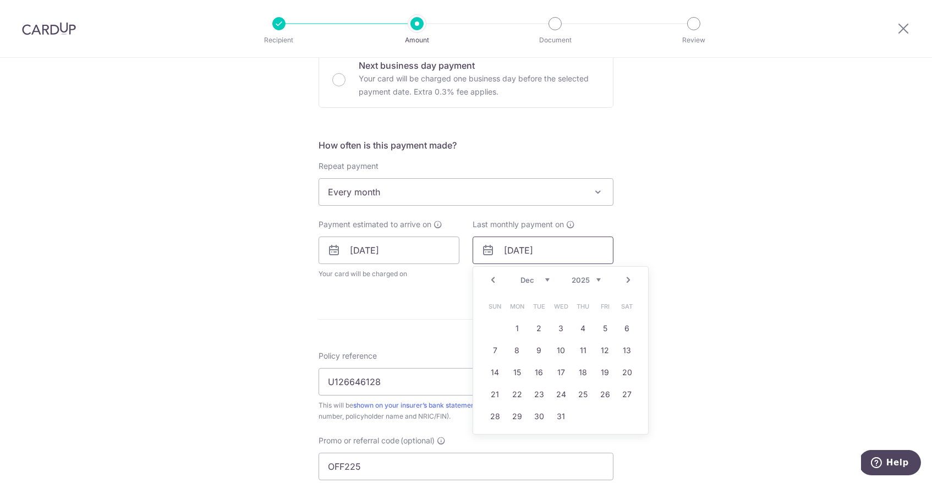
scroll to position [356, 0]
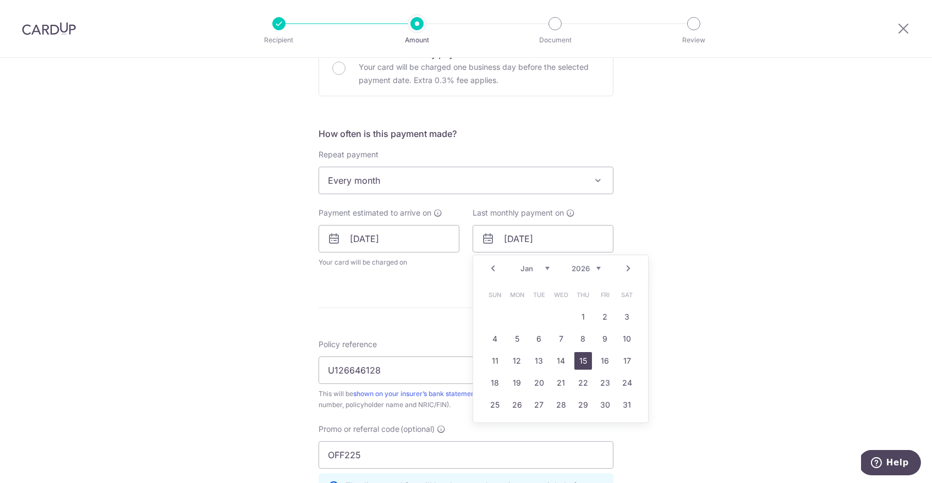
click at [581, 356] on link "15" at bounding box center [583, 361] width 18 height 18
type input "[DATE]"
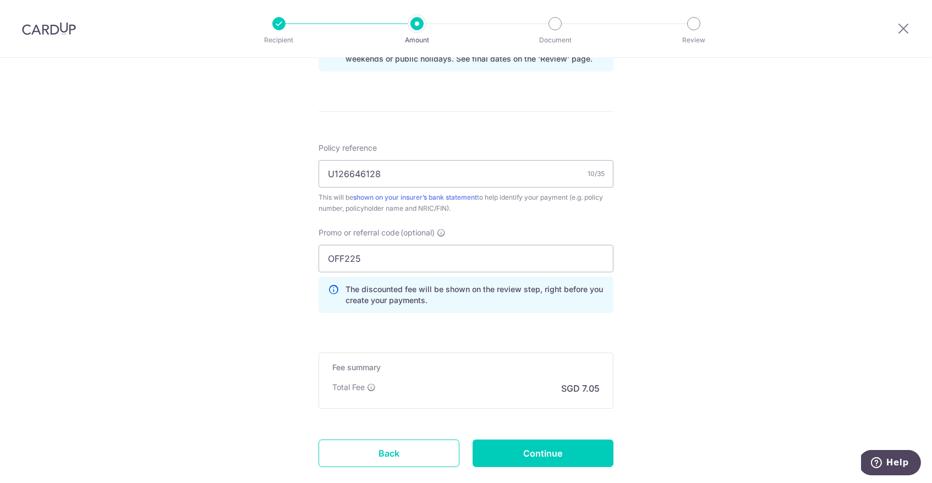
scroll to position [599, 0]
click at [534, 444] on input "Continue" at bounding box center [542, 451] width 141 height 27
type input "Update Schedule"
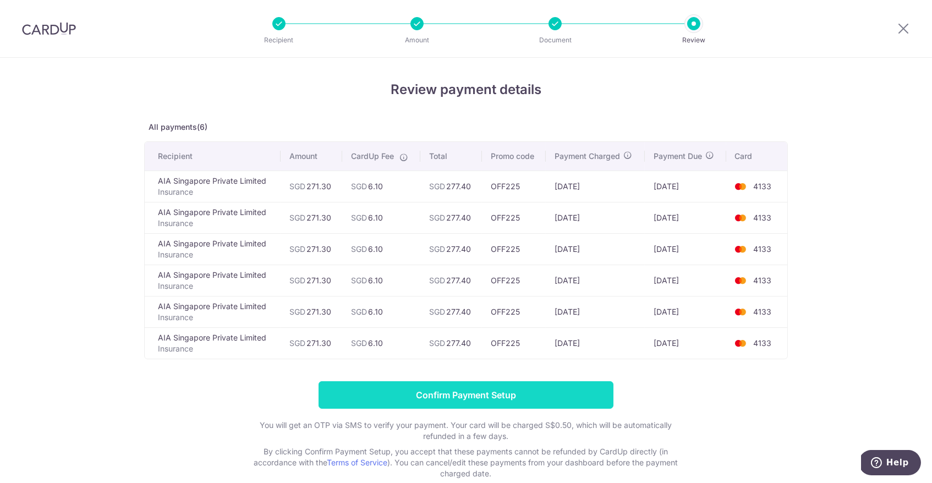
click at [433, 396] on input "Confirm Payment Setup" at bounding box center [465, 394] width 295 height 27
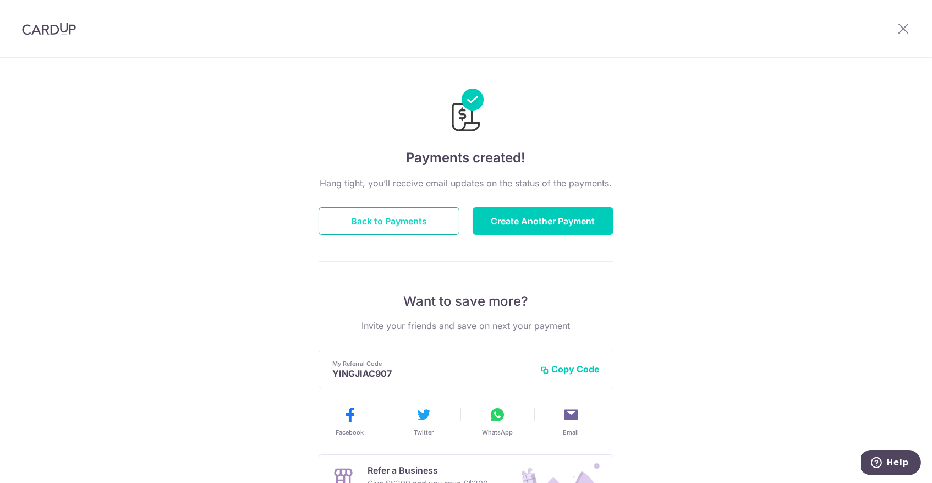
click at [406, 228] on button "Back to Payments" at bounding box center [388, 220] width 141 height 27
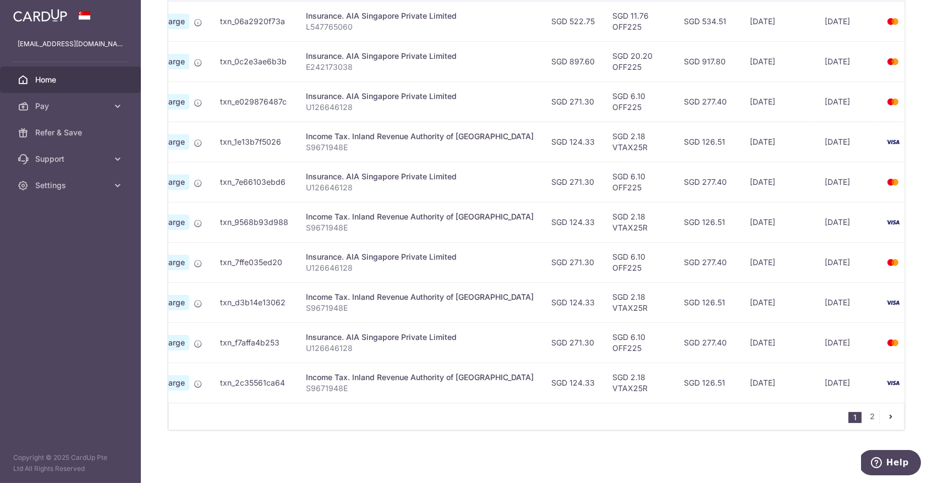
scroll to position [368, 0]
click at [874, 417] on link "2" at bounding box center [872, 416] width 13 height 13
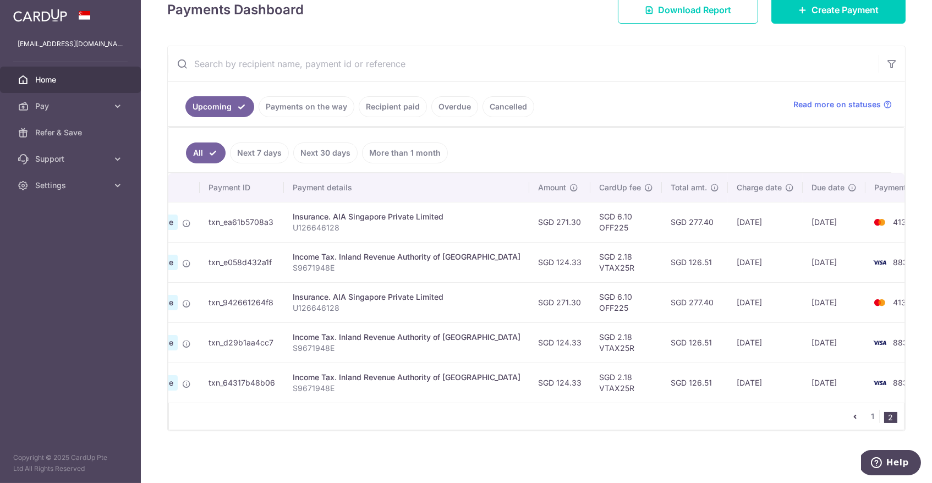
scroll to position [0, 108]
click at [591, 351] on td "SGD 2.18 VTAX25R" at bounding box center [626, 342] width 71 height 40
click at [871, 417] on link "1" at bounding box center [872, 416] width 13 height 13
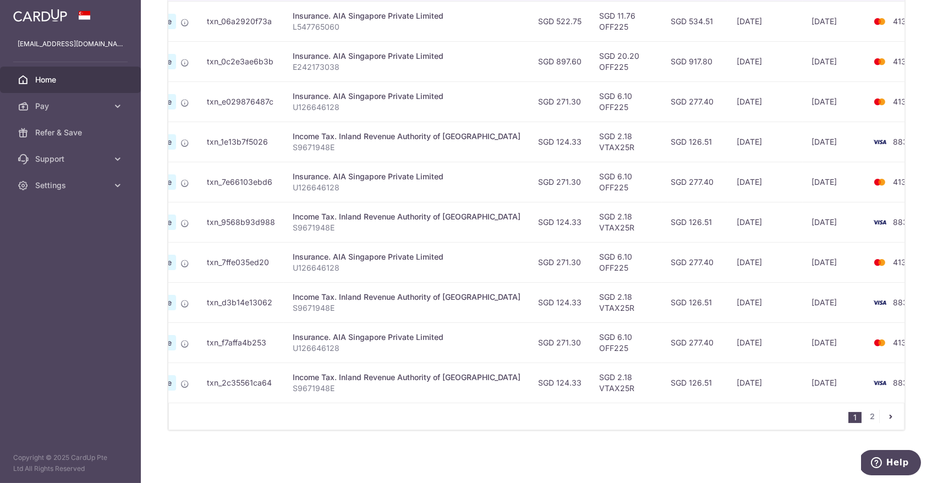
scroll to position [368, 0]
click at [873, 420] on link "2" at bounding box center [872, 416] width 13 height 13
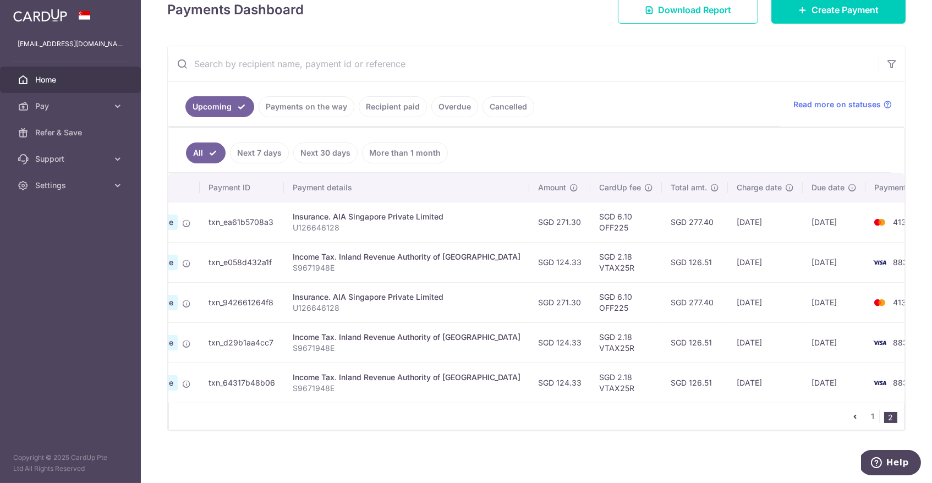
scroll to position [0, 108]
click at [874, 417] on link "1" at bounding box center [872, 416] width 13 height 13
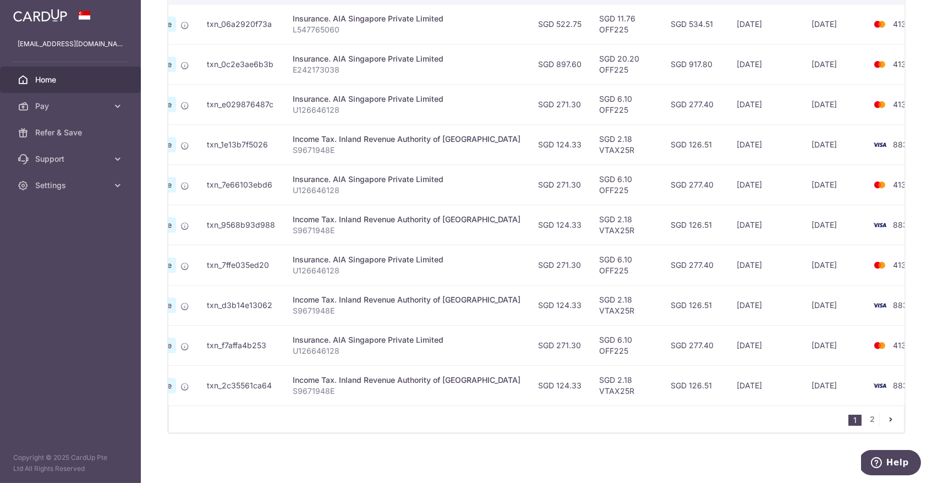
scroll to position [367, 0]
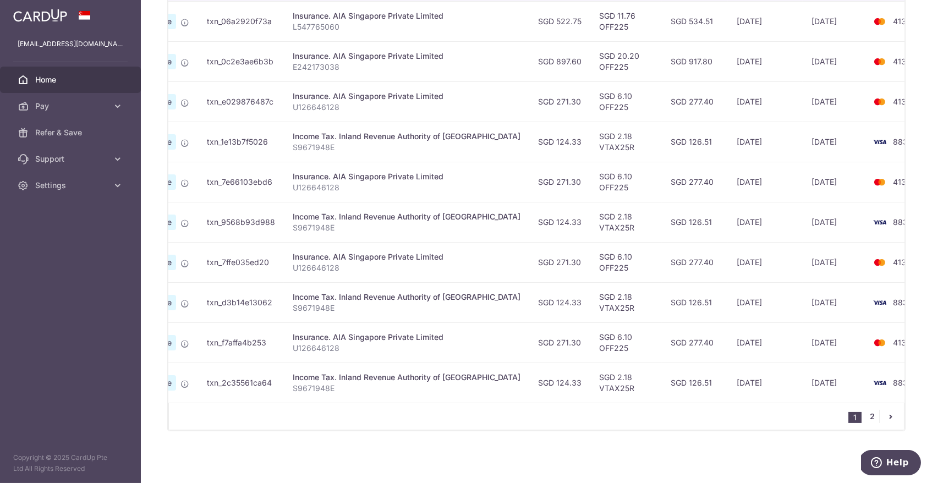
click at [872, 414] on link "2" at bounding box center [872, 416] width 13 height 13
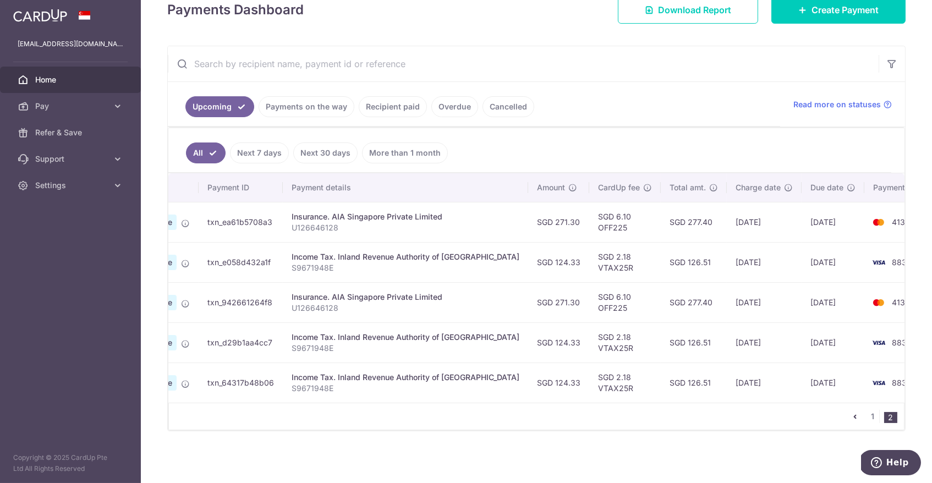
scroll to position [0, 108]
click at [874, 416] on link "1" at bounding box center [872, 416] width 13 height 13
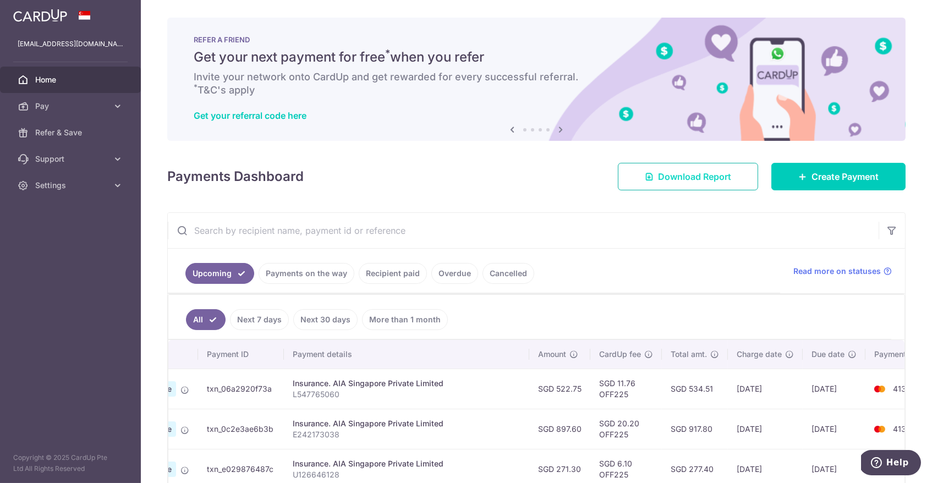
scroll to position [0, 0]
click at [98, 195] on link "Settings" at bounding box center [70, 185] width 141 height 26
click at [75, 229] on link "Logout" at bounding box center [70, 238] width 141 height 26
